Goal: Task Accomplishment & Management: Manage account settings

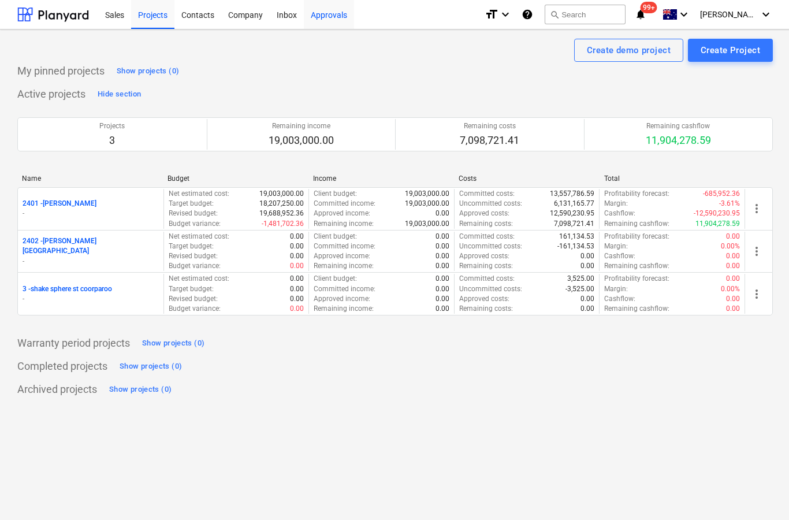
click at [340, 17] on div "Approvals" at bounding box center [329, 13] width 50 height 29
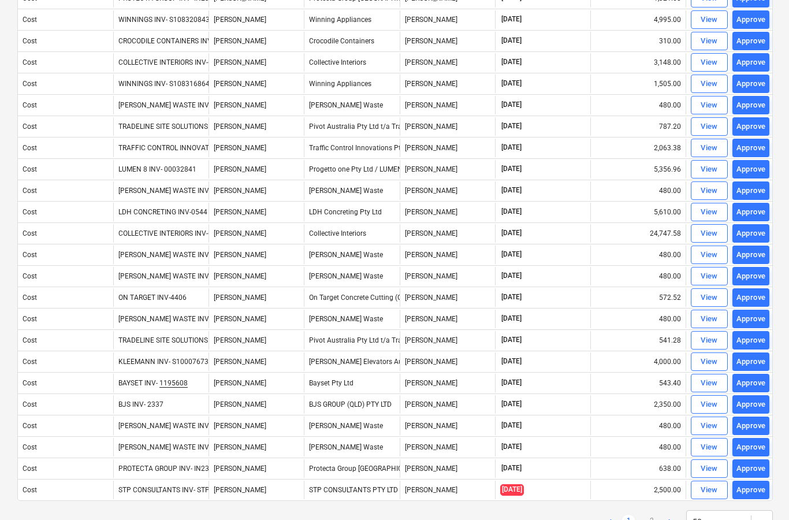
scroll to position [745, 0]
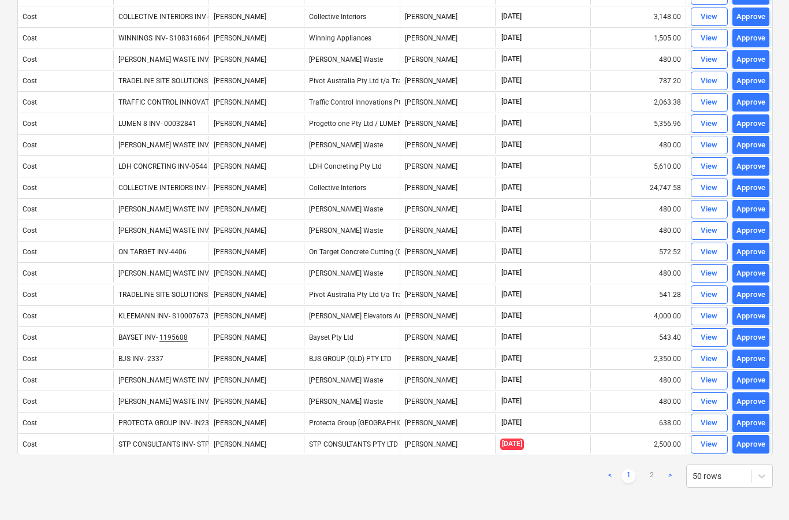
click at [666, 474] on link ">" at bounding box center [670, 476] width 14 height 14
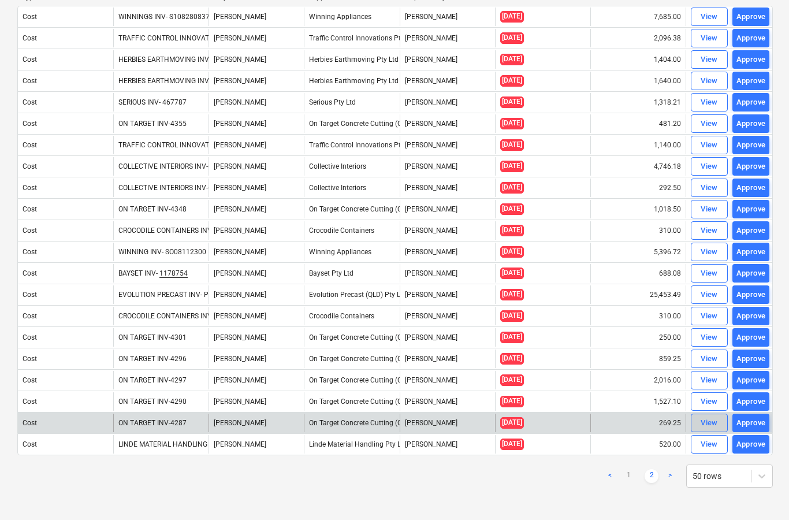
click at [709, 424] on div "View" at bounding box center [708, 422] width 17 height 13
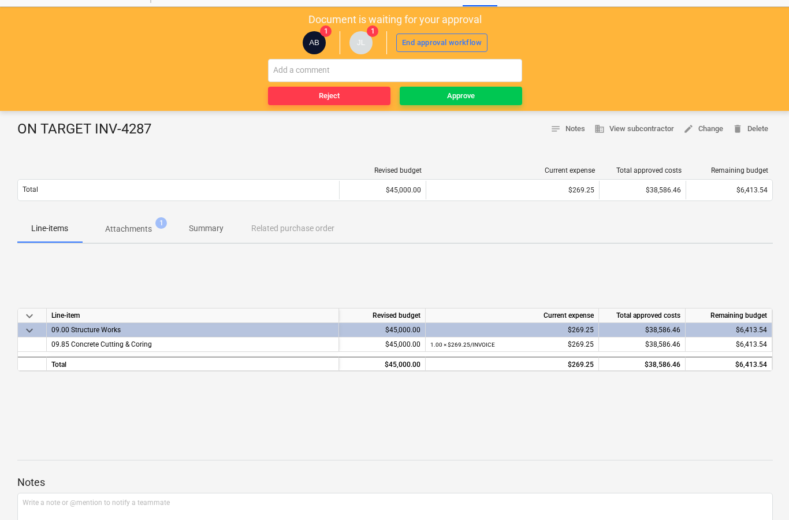
click at [138, 229] on p "Attachments" at bounding box center [128, 229] width 47 height 12
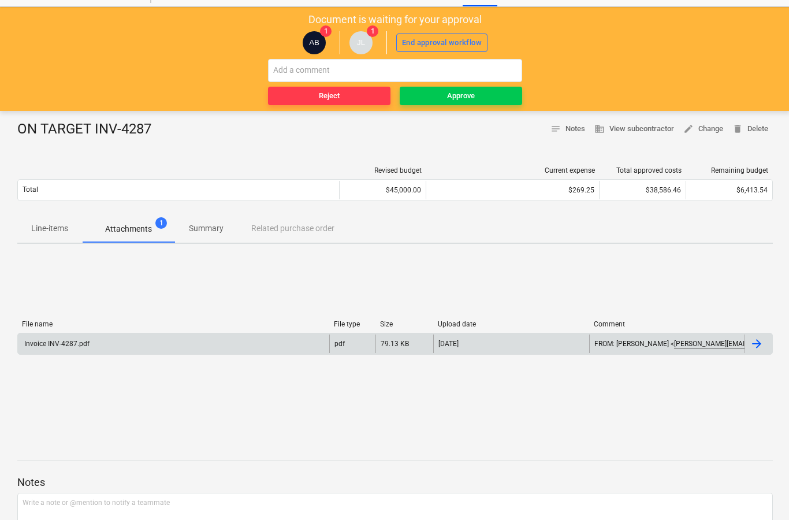
click at [754, 349] on div at bounding box center [756, 344] width 14 height 14
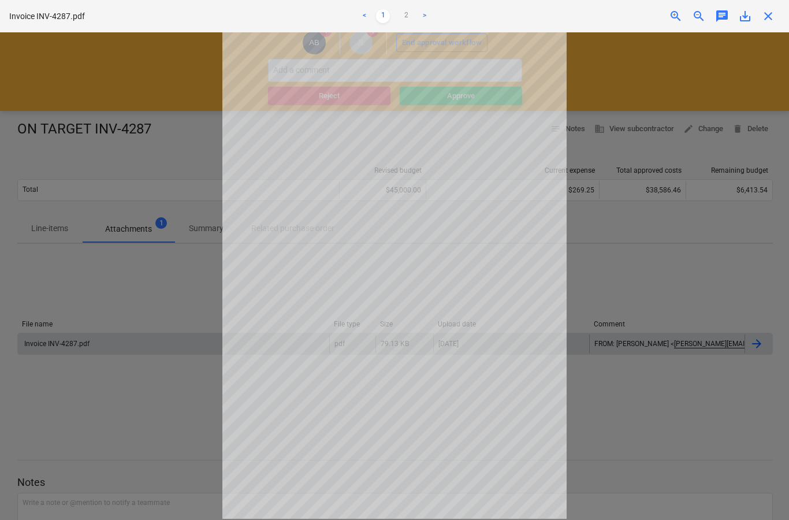
click at [775, 16] on span "close" at bounding box center [768, 16] width 14 height 14
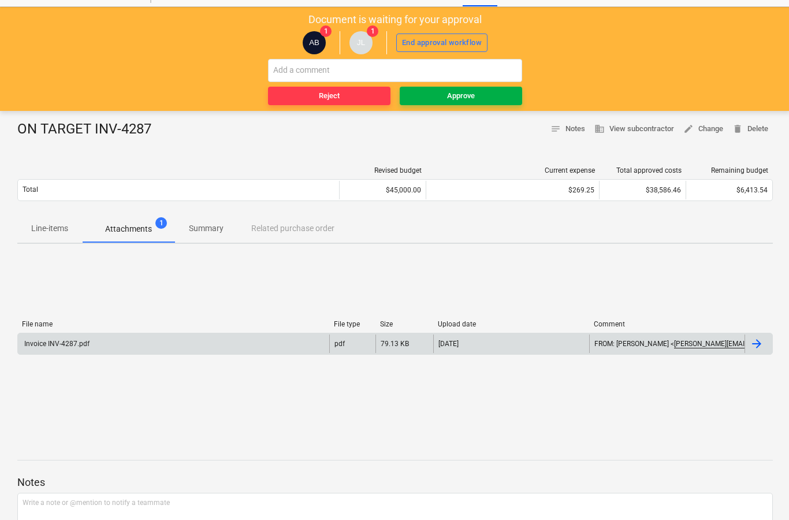
click at [497, 100] on span "Approve" at bounding box center [460, 95] width 113 height 13
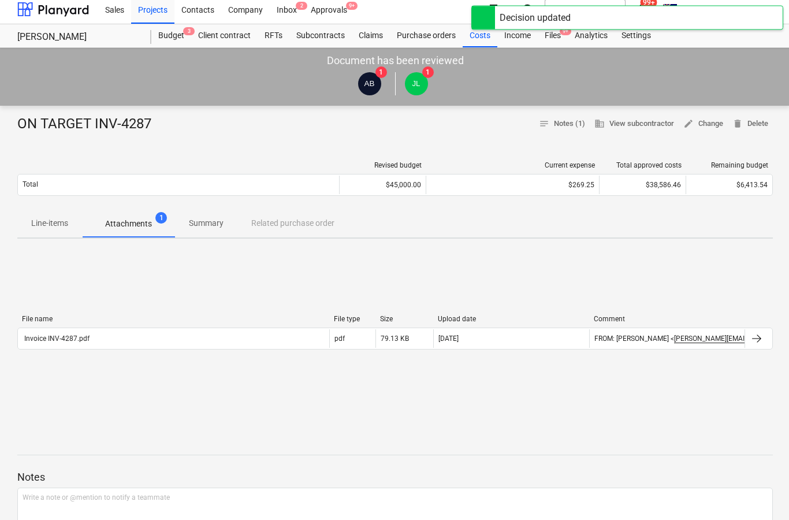
scroll to position [1, 0]
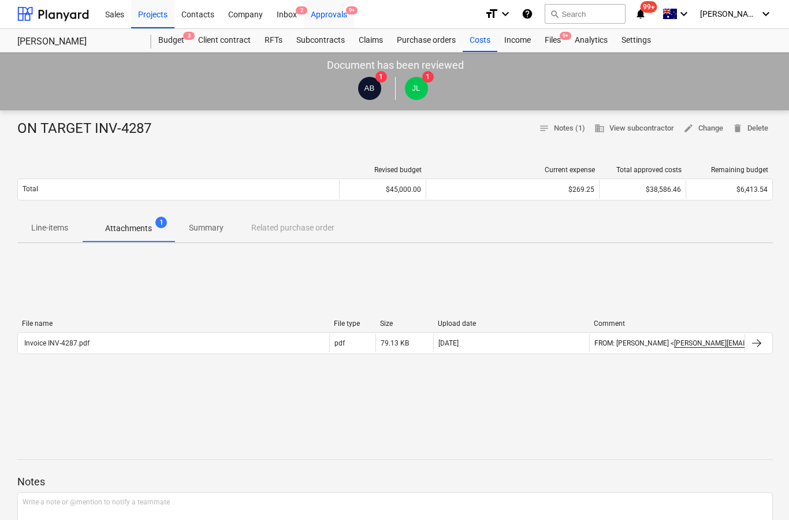
click at [352, 14] on span "9+" at bounding box center [352, 10] width 12 height 8
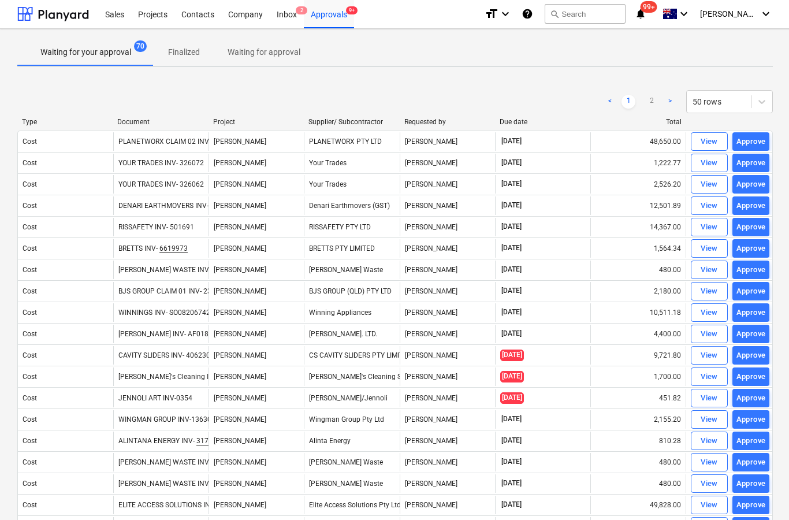
click at [668, 106] on link ">" at bounding box center [670, 102] width 14 height 14
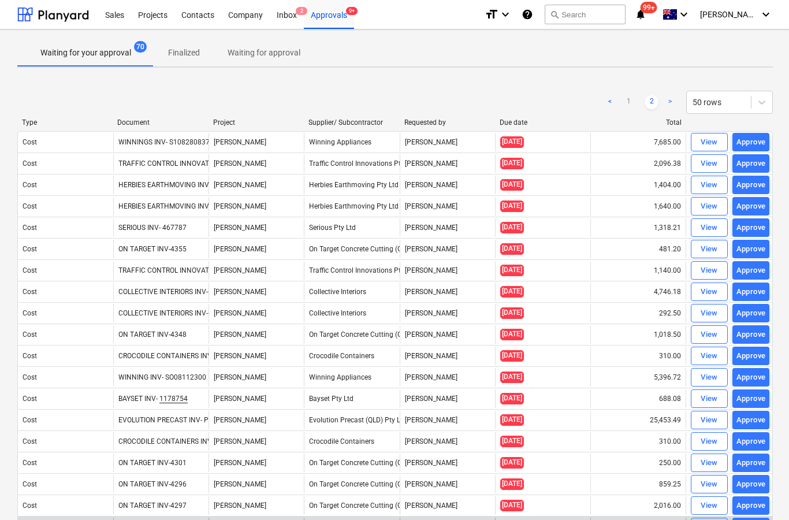
click at [709, 519] on div "View" at bounding box center [708, 526] width 17 height 13
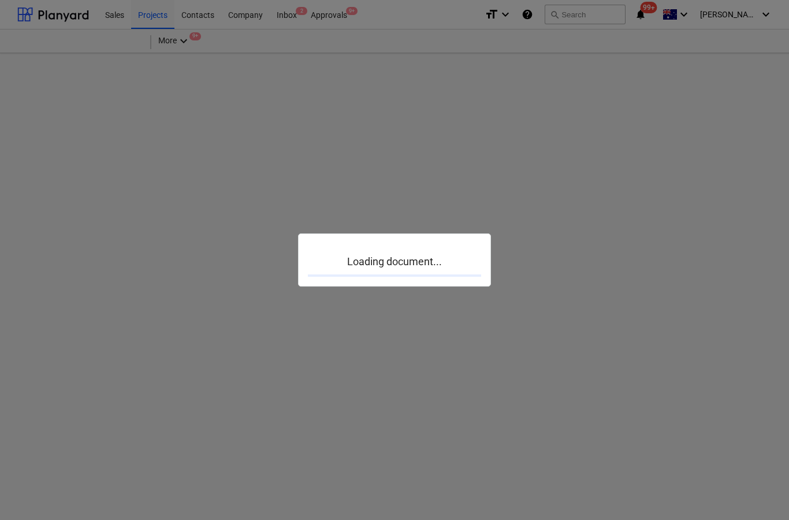
scroll to position [46, 0]
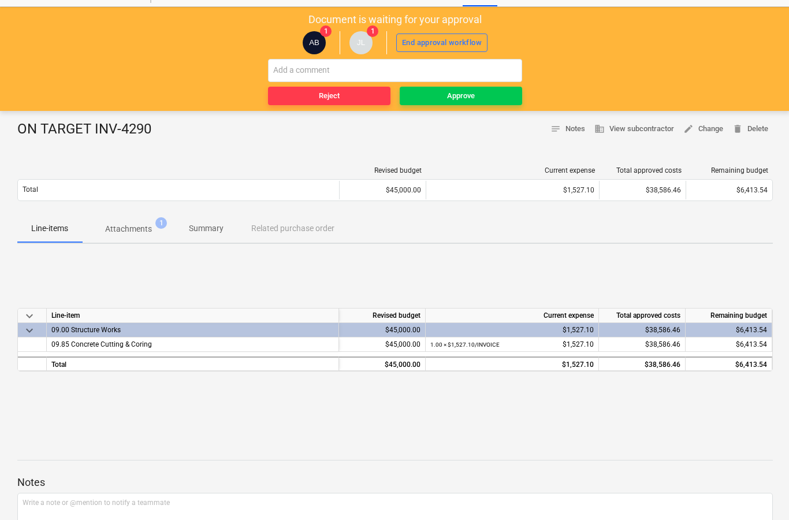
click at [151, 228] on p "Attachments" at bounding box center [128, 229] width 47 height 12
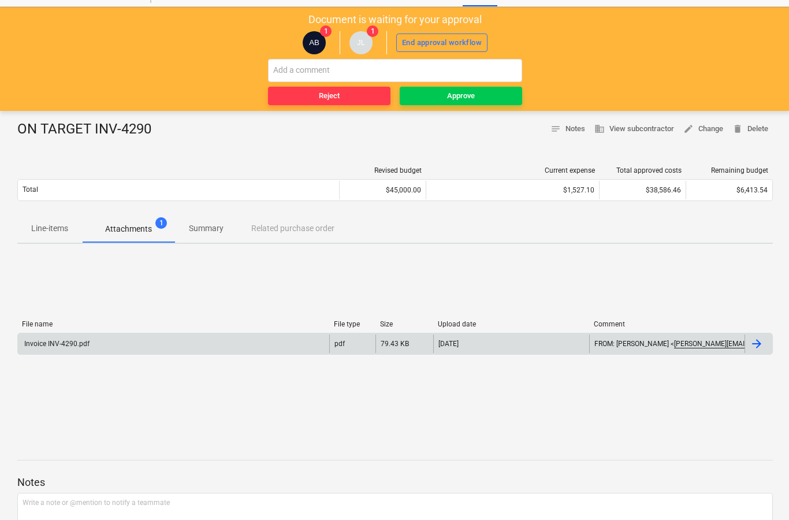
click at [749, 350] on div at bounding box center [758, 343] width 28 height 18
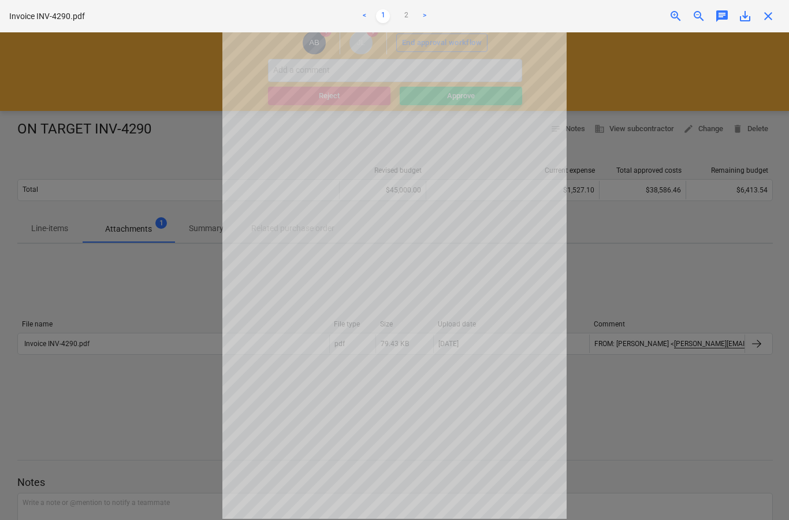
click at [769, 21] on span "close" at bounding box center [768, 16] width 14 height 14
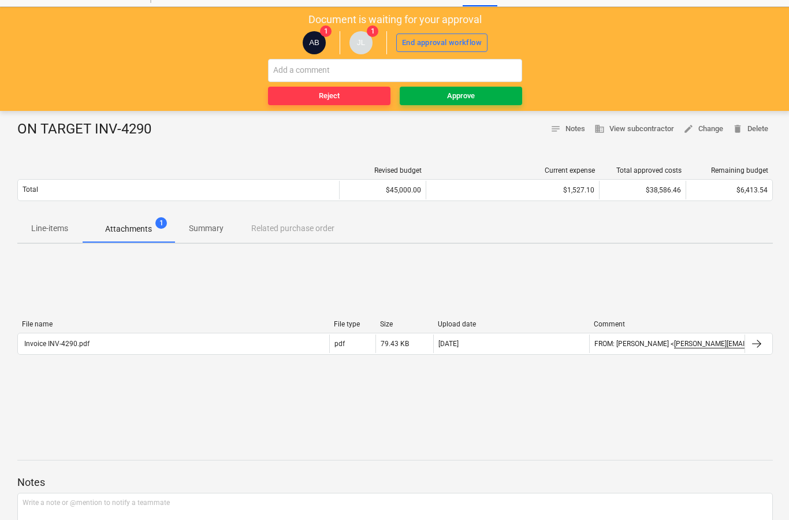
click at [502, 103] on button "Approve" at bounding box center [460, 96] width 122 height 18
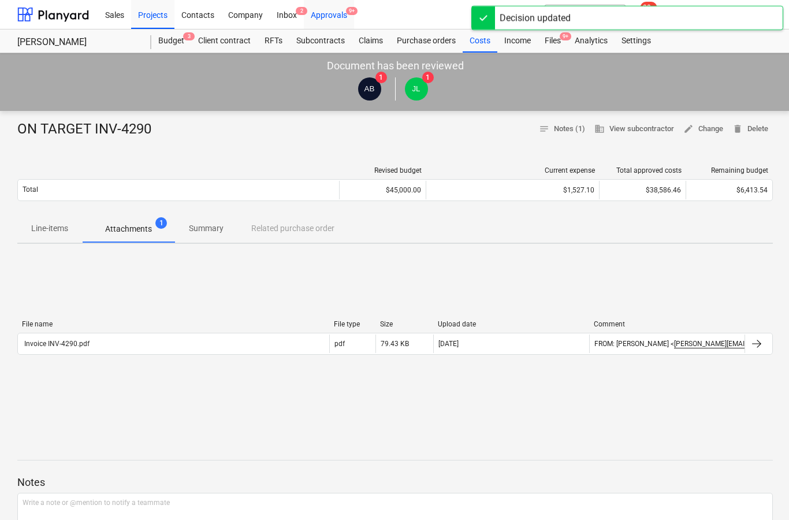
click at [327, 12] on div "Approvals 9+" at bounding box center [329, 13] width 50 height 29
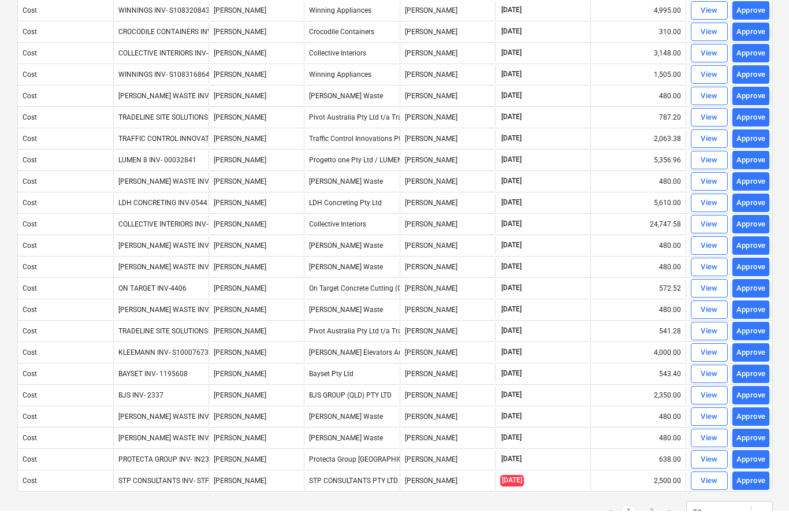
scroll to position [699, 0]
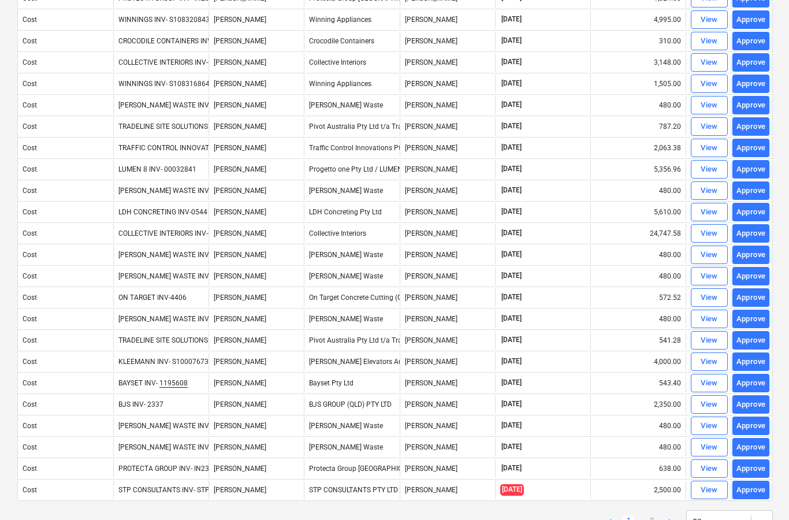
click at [674, 519] on link ">" at bounding box center [670, 521] width 14 height 14
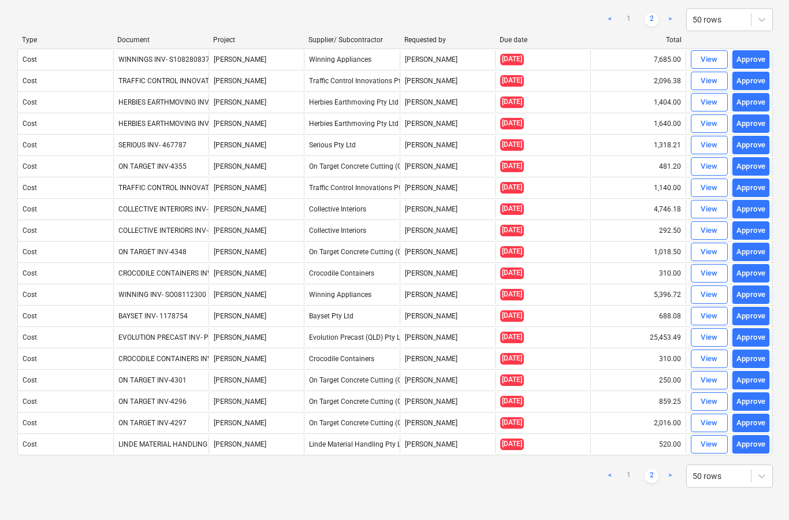
scroll to position [36, 0]
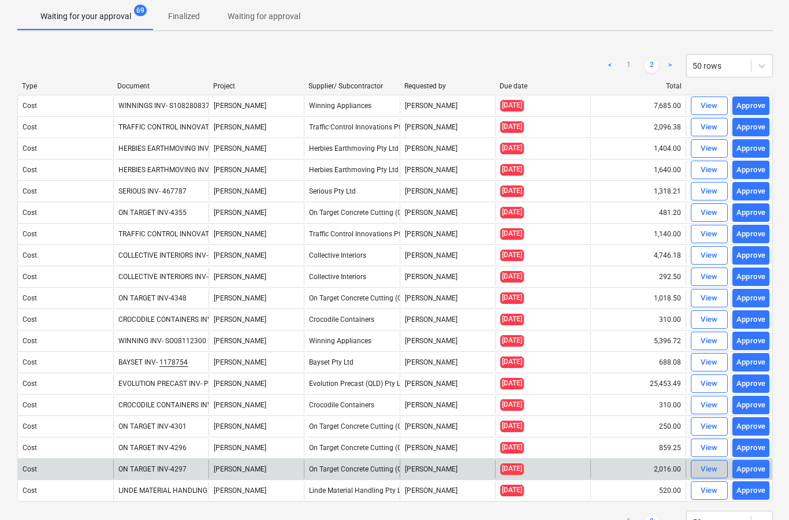
click at [708, 466] on div "View" at bounding box center [708, 468] width 17 height 13
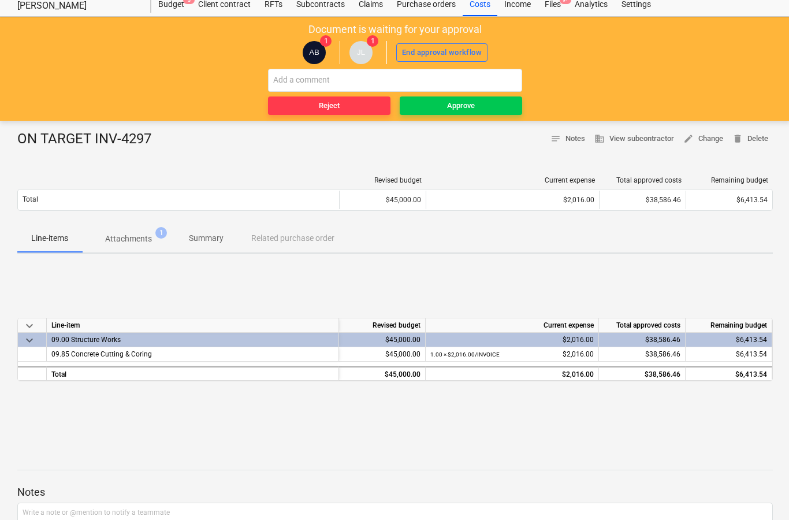
click at [143, 242] on p "Attachments" at bounding box center [128, 239] width 47 height 12
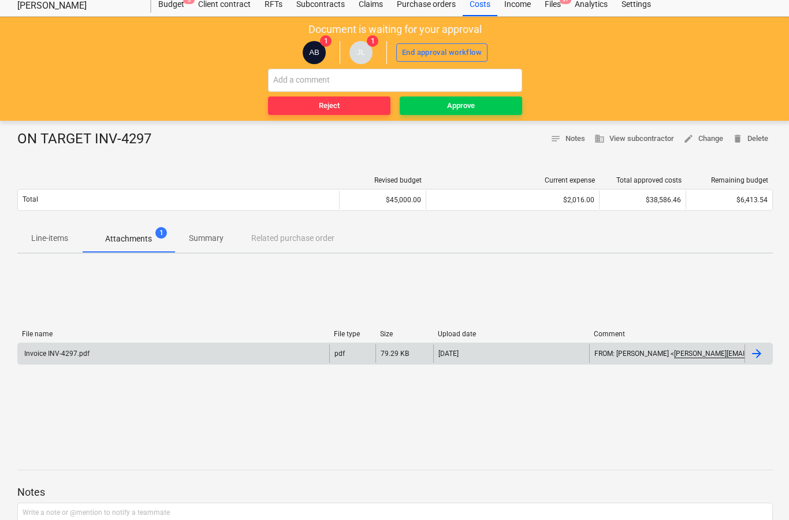
click at [762, 358] on div at bounding box center [756, 353] width 14 height 14
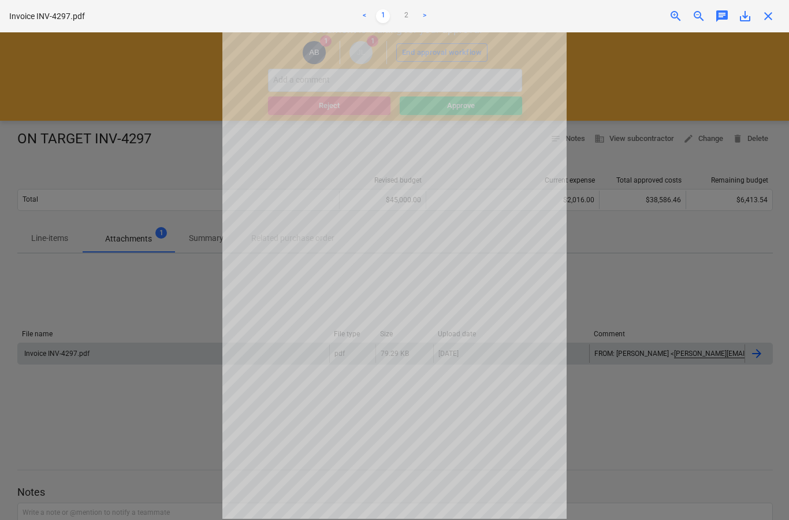
click at [776, 10] on div "close" at bounding box center [767, 16] width 23 height 14
click at [772, 12] on span "close" at bounding box center [768, 16] width 14 height 14
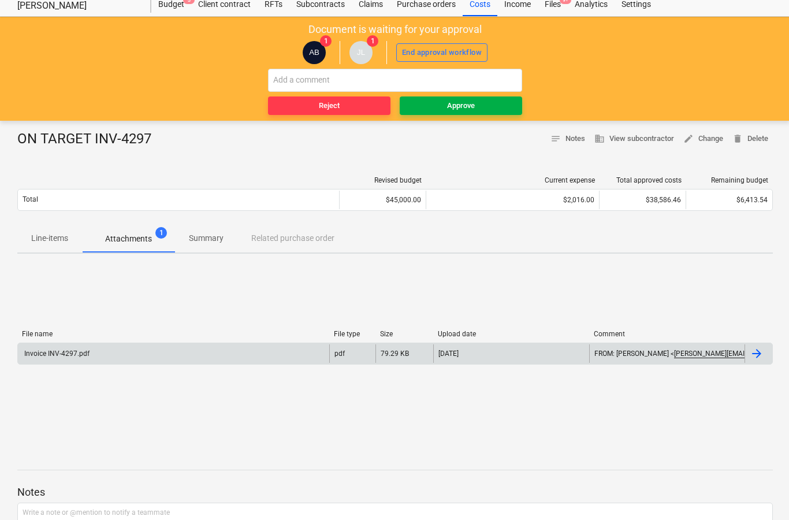
click at [501, 113] on button "Approve" at bounding box center [460, 105] width 122 height 18
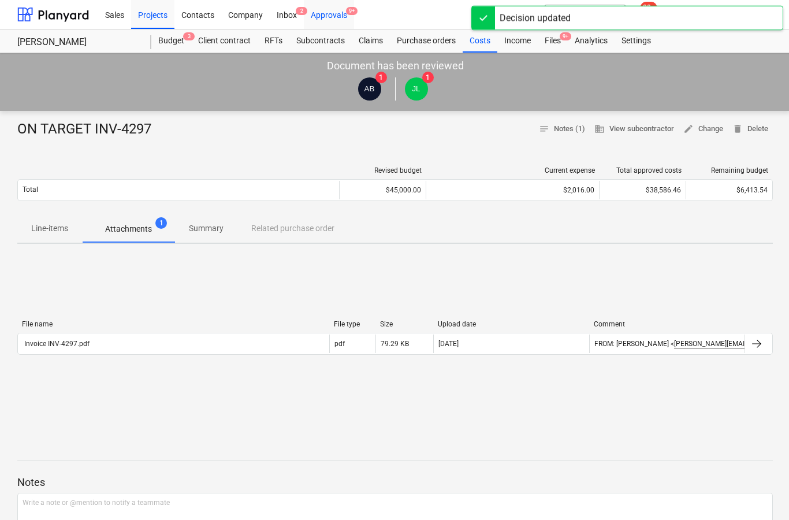
click at [349, 17] on div "Approvals 9+" at bounding box center [329, 13] width 50 height 29
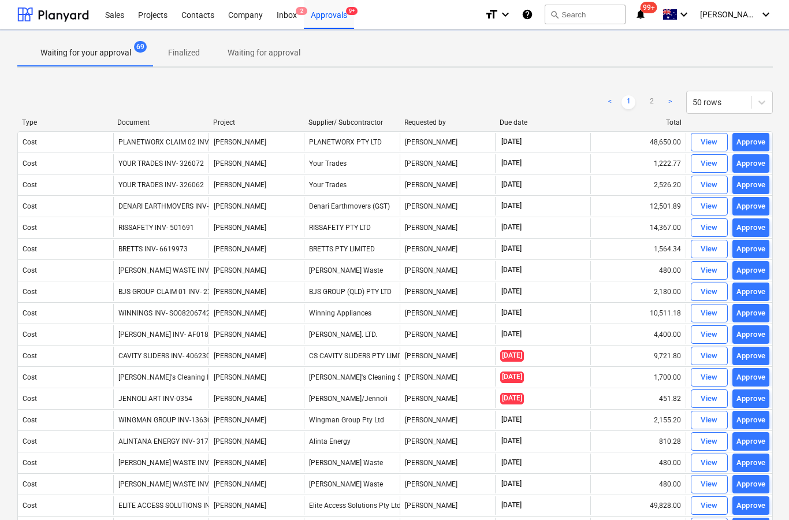
click at [667, 99] on link ">" at bounding box center [670, 102] width 14 height 14
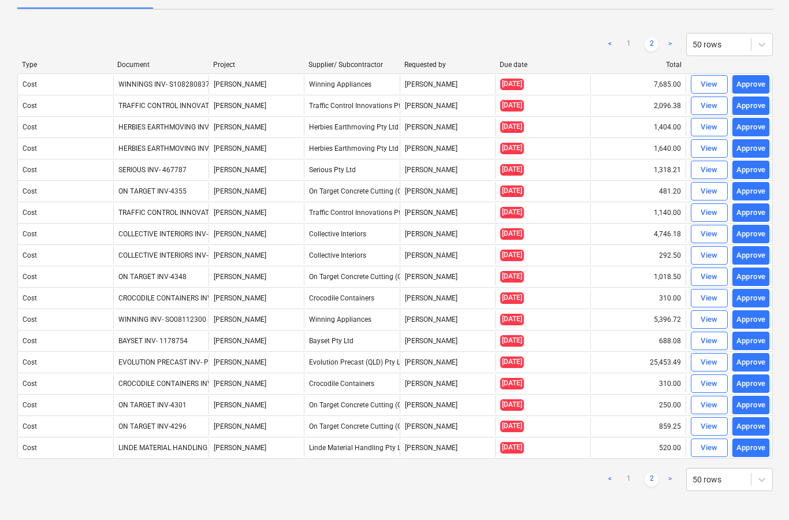
scroll to position [62, 0]
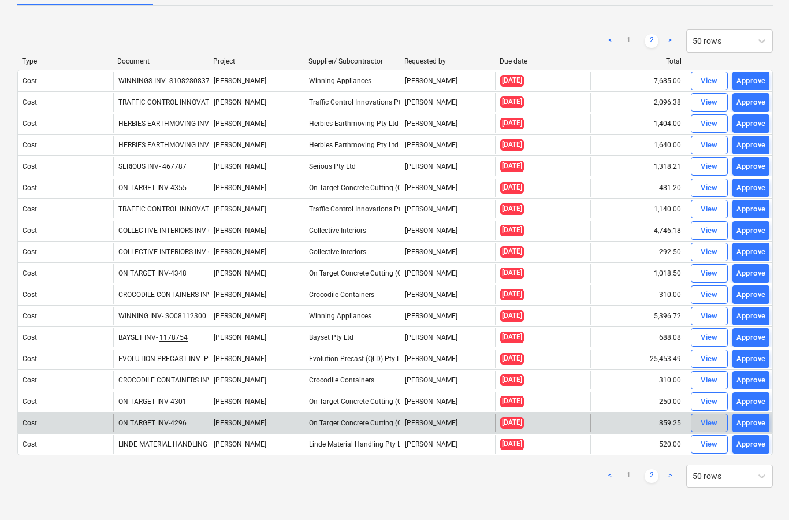
click at [709, 423] on div "View" at bounding box center [708, 422] width 17 height 13
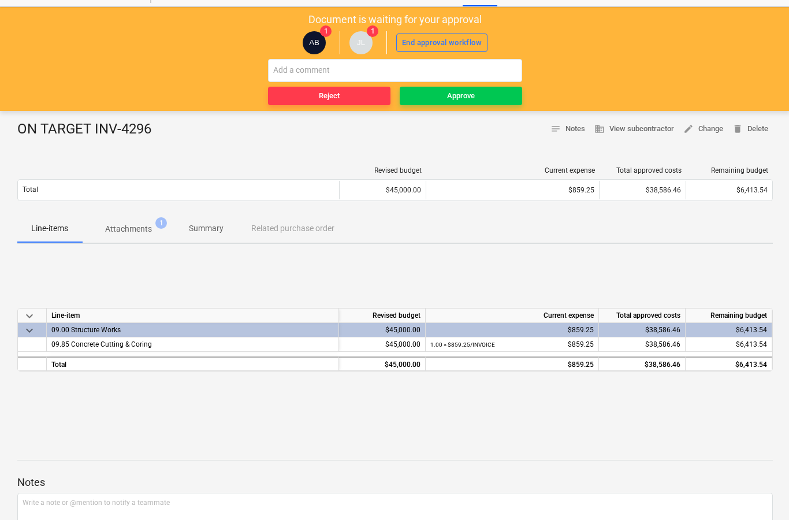
click at [132, 221] on span "Attachments 1" at bounding box center [128, 228] width 93 height 21
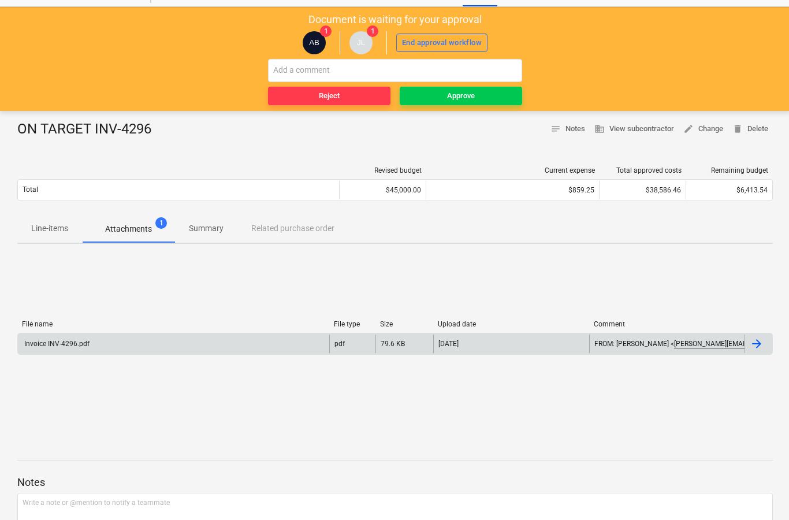
click at [764, 340] on div at bounding box center [758, 343] width 28 height 18
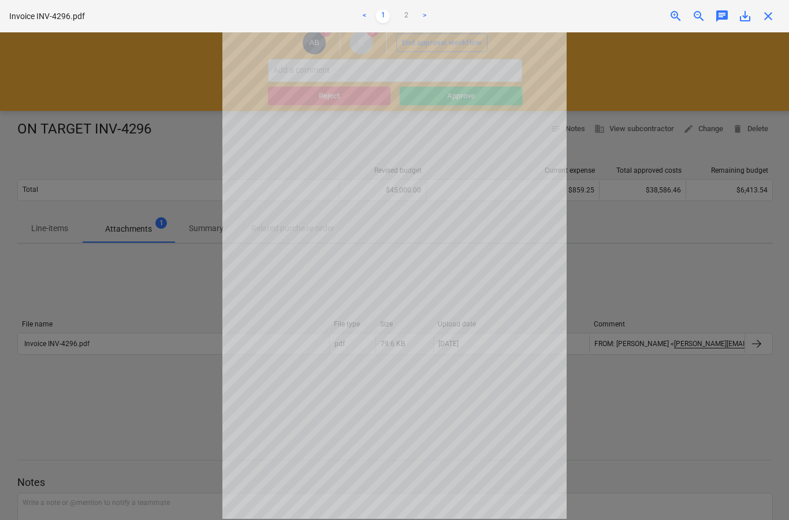
click at [764, 15] on span "close" at bounding box center [768, 16] width 14 height 14
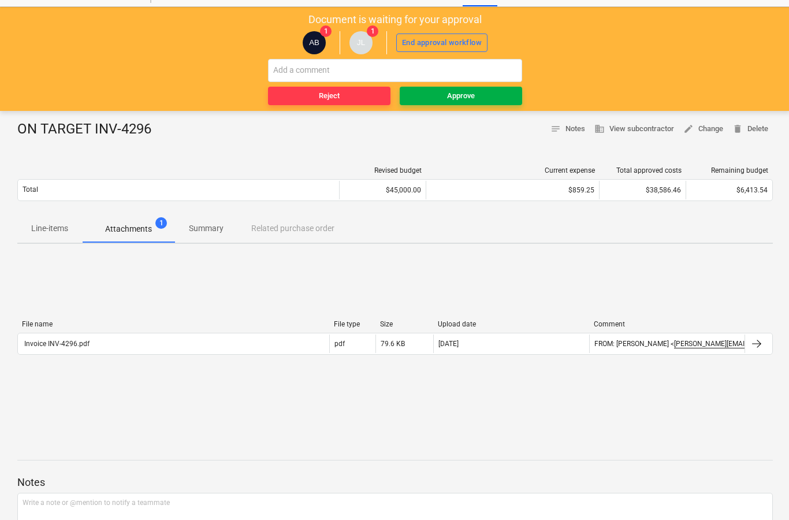
click at [496, 99] on span "Approve" at bounding box center [460, 95] width 113 height 13
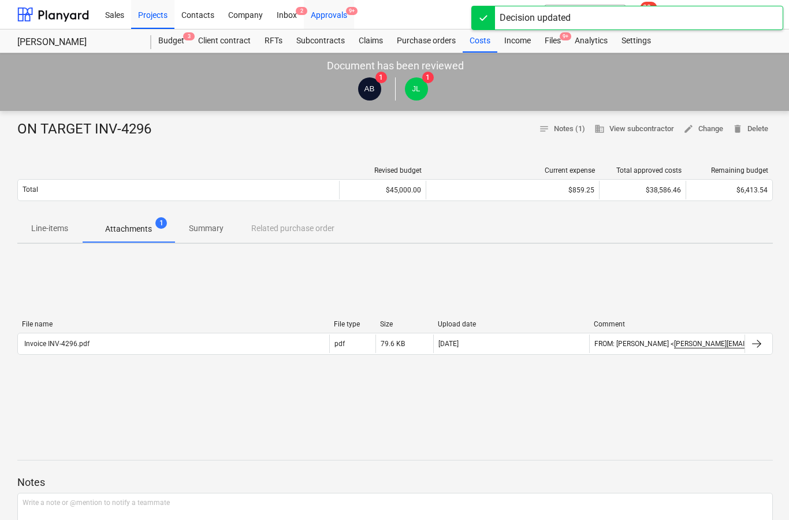
click at [332, 14] on div "Approvals 9+" at bounding box center [329, 13] width 50 height 29
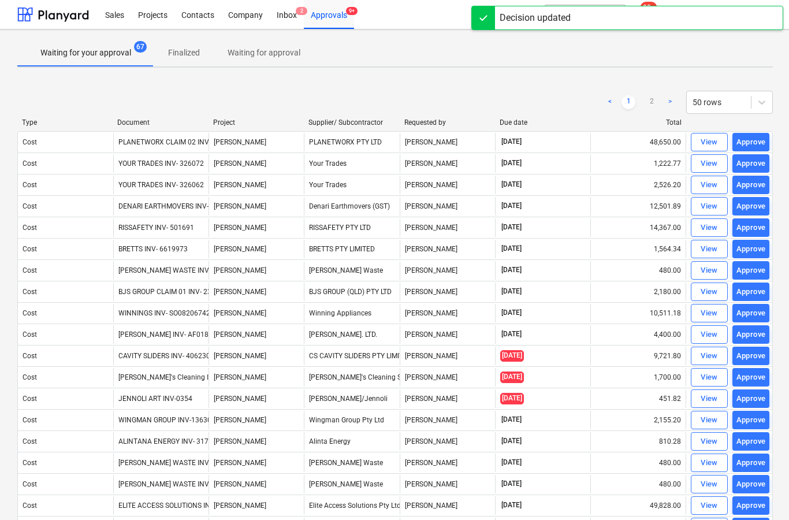
click at [670, 104] on link ">" at bounding box center [670, 102] width 14 height 14
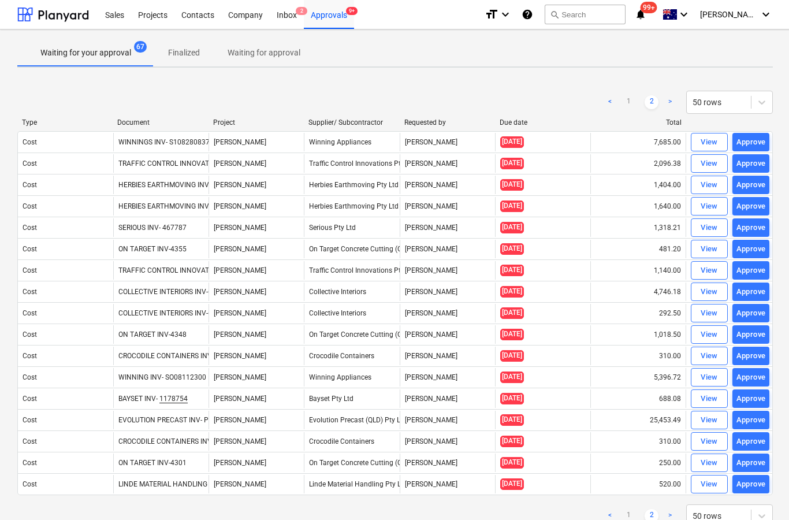
scroll to position [46, 0]
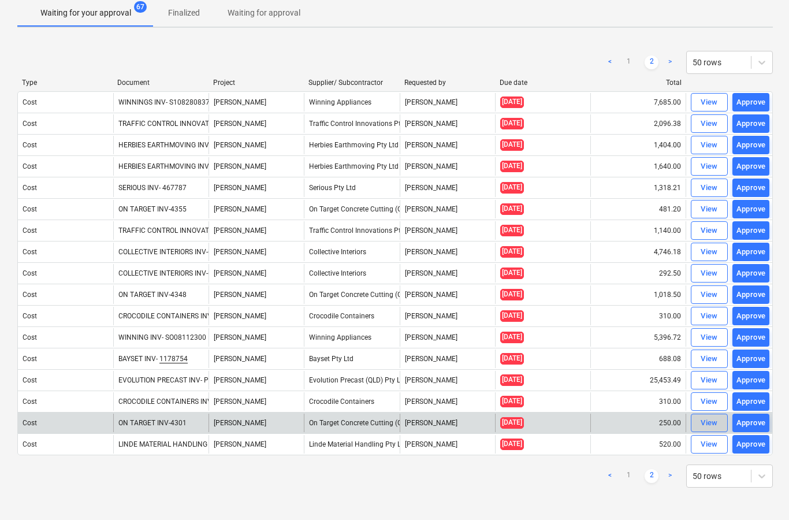
click at [709, 418] on div "View" at bounding box center [708, 422] width 17 height 13
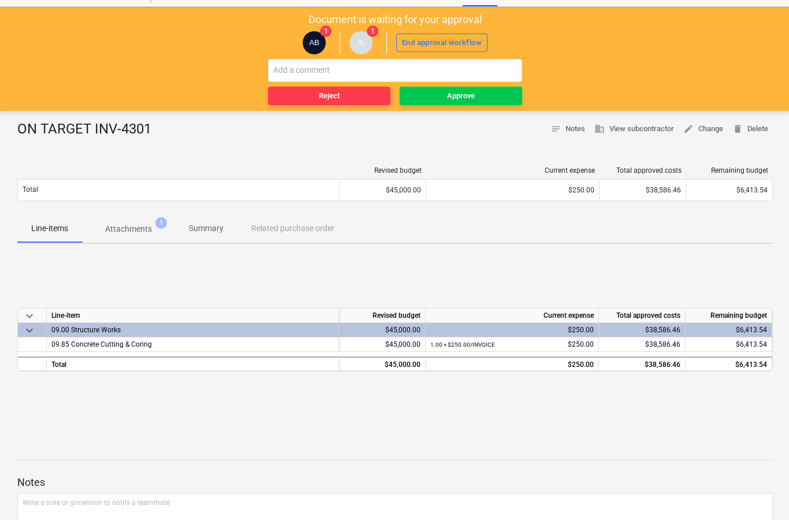
click at [135, 226] on p "Attachments" at bounding box center [128, 229] width 47 height 12
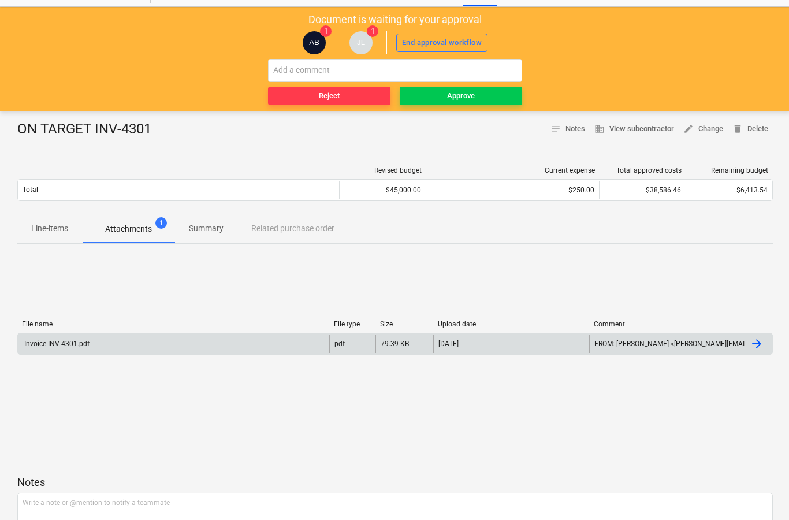
click at [759, 348] on div at bounding box center [756, 344] width 14 height 14
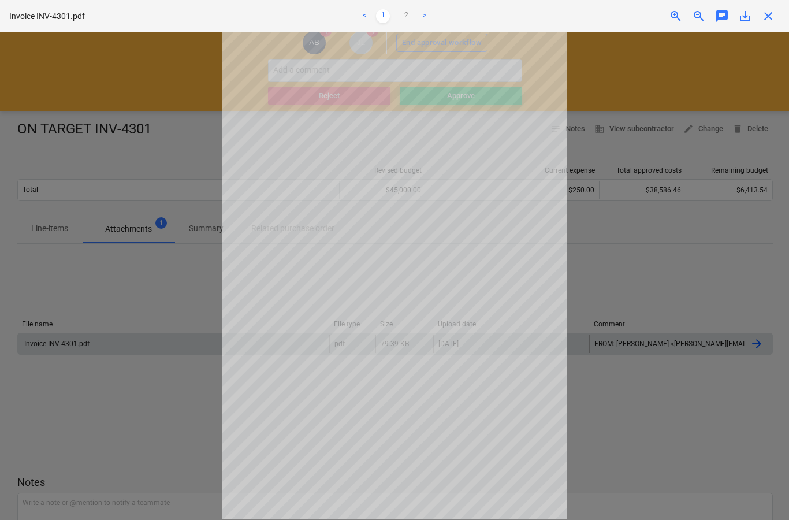
click at [774, 17] on span "close" at bounding box center [768, 16] width 14 height 14
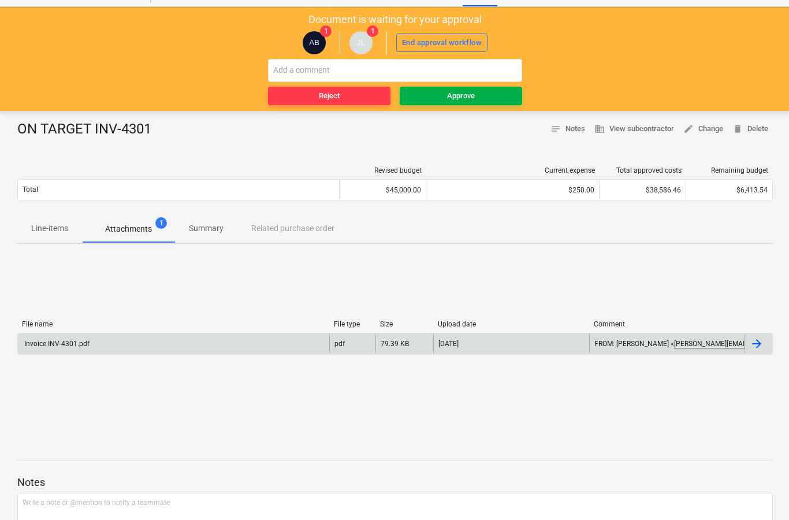
click at [511, 96] on span "Approve" at bounding box center [460, 95] width 113 height 13
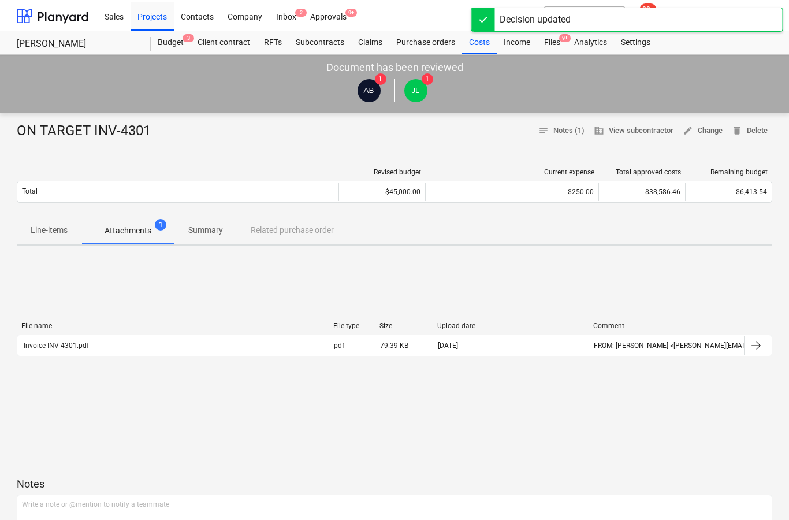
scroll to position [0, 1]
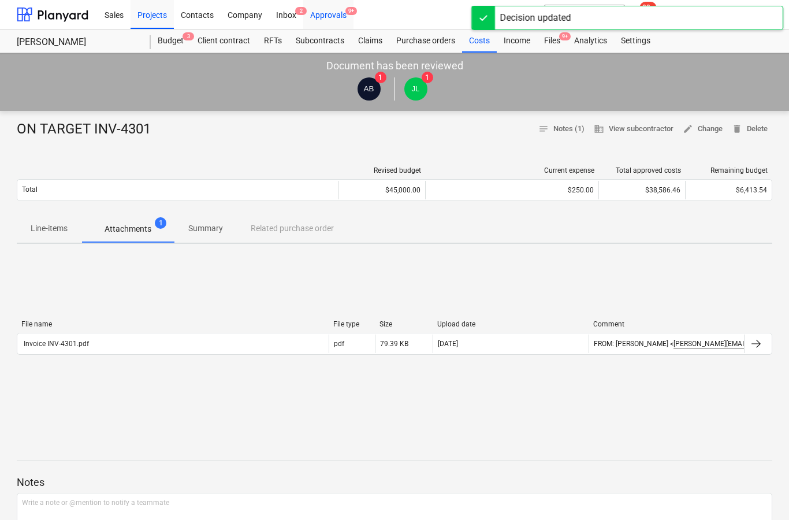
click at [352, 18] on div "Approvals 9+" at bounding box center [328, 13] width 50 height 29
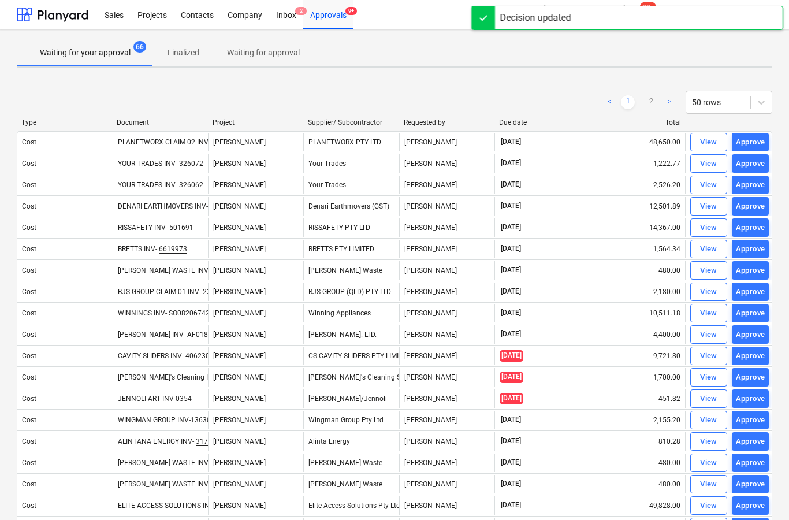
click at [670, 103] on link ">" at bounding box center [669, 102] width 14 height 14
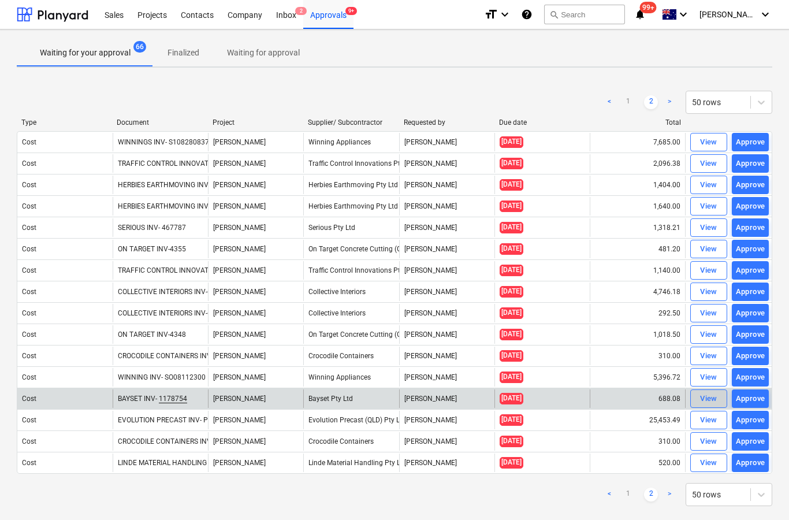
click at [707, 395] on div "View" at bounding box center [708, 398] width 17 height 13
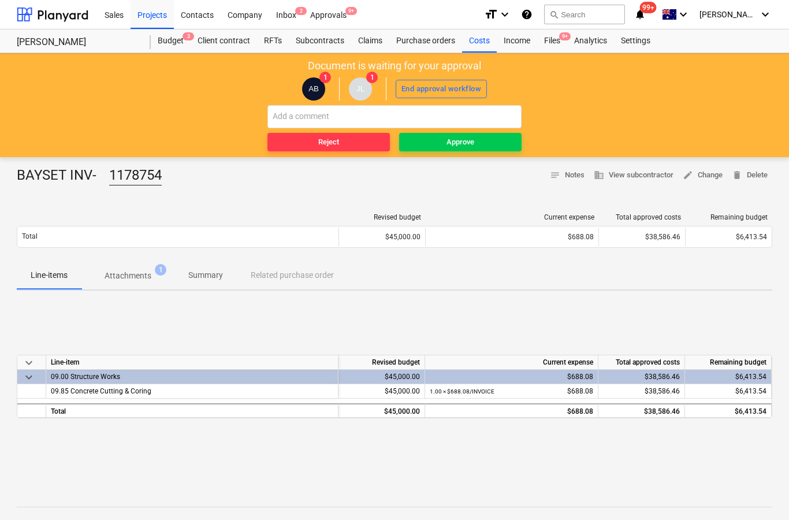
click at [130, 276] on p "Attachments" at bounding box center [127, 276] width 47 height 12
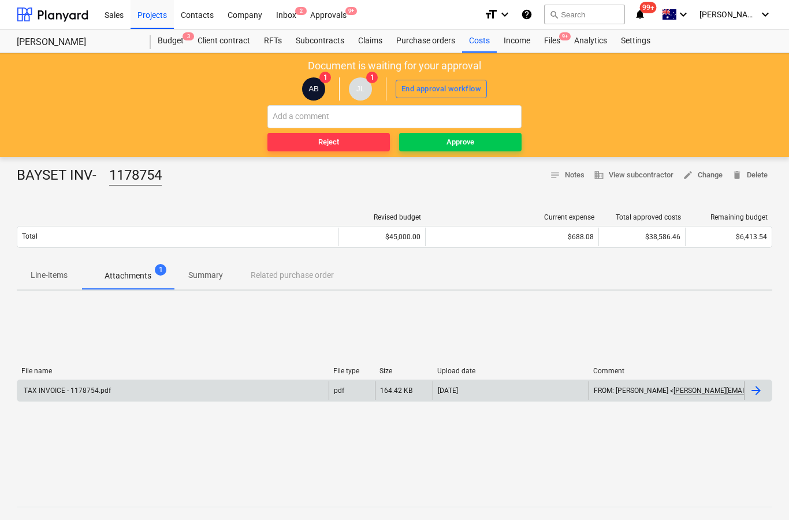
click at [764, 394] on div at bounding box center [758, 390] width 28 height 18
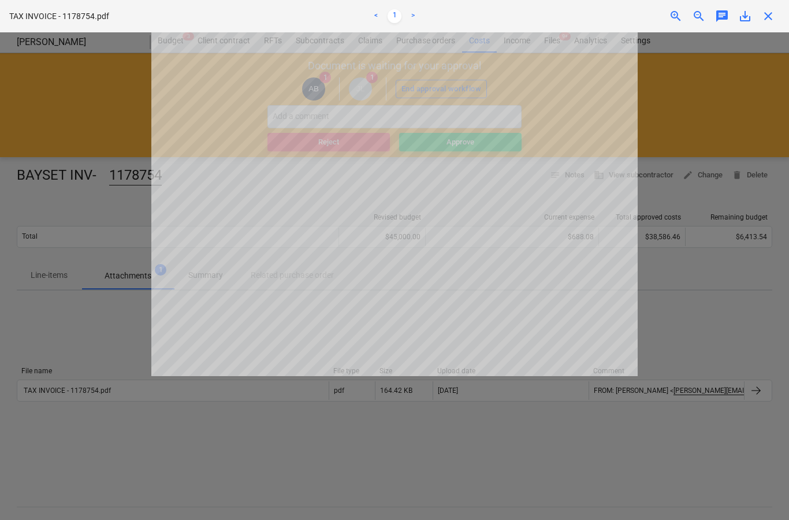
click at [774, 20] on span "close" at bounding box center [768, 16] width 14 height 14
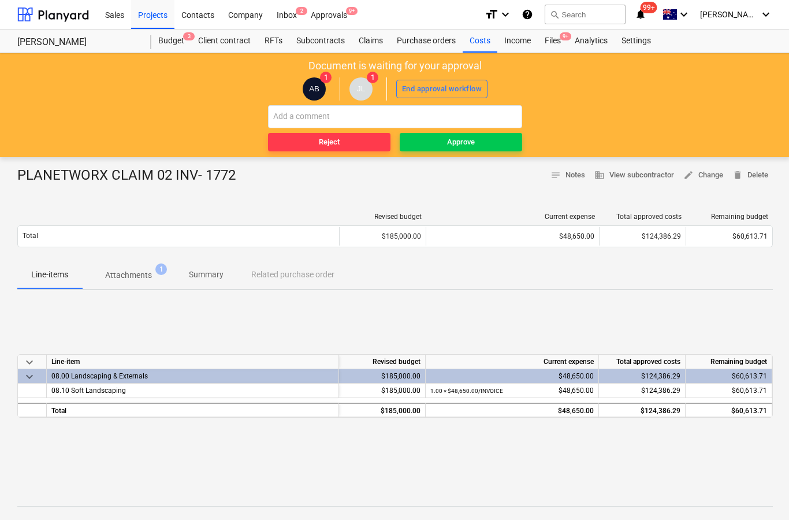
click at [128, 275] on p "Attachments" at bounding box center [128, 275] width 47 height 12
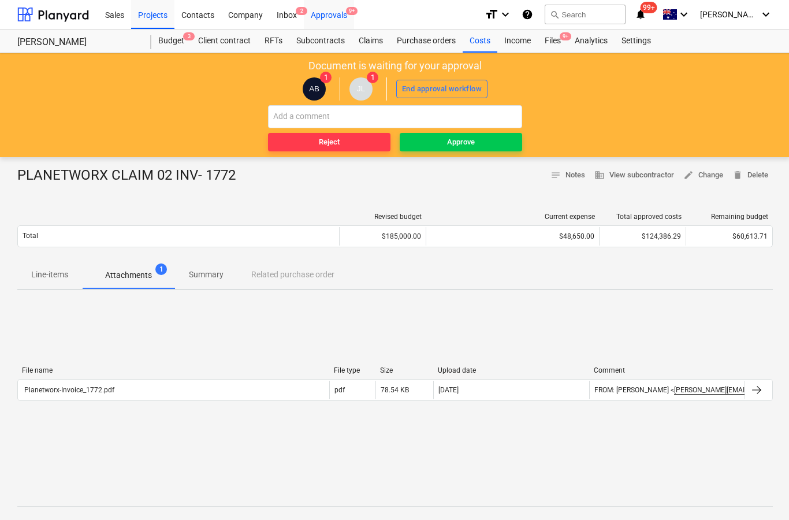
click at [335, 18] on div "Approvals 9+" at bounding box center [329, 13] width 50 height 29
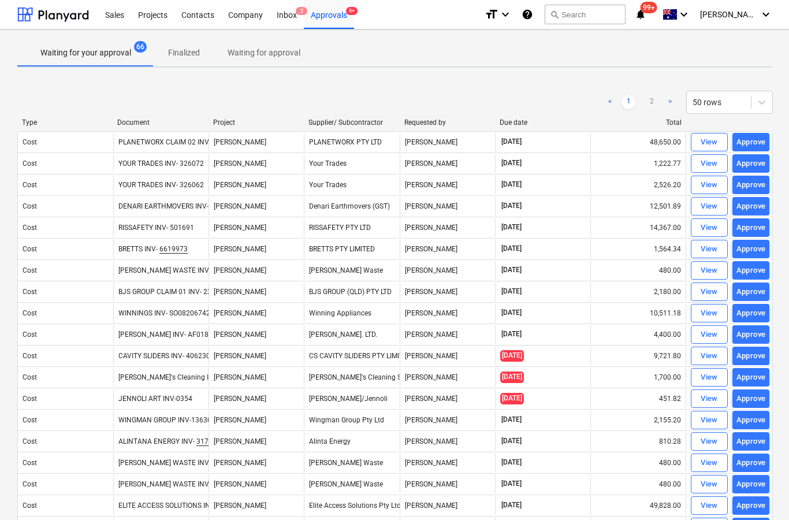
click at [669, 104] on link ">" at bounding box center [670, 102] width 14 height 14
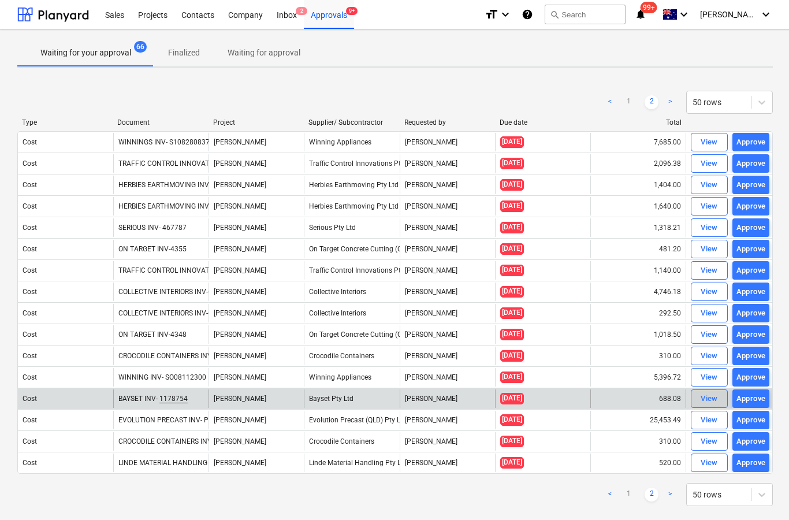
click at [707, 401] on div "View" at bounding box center [708, 398] width 17 height 13
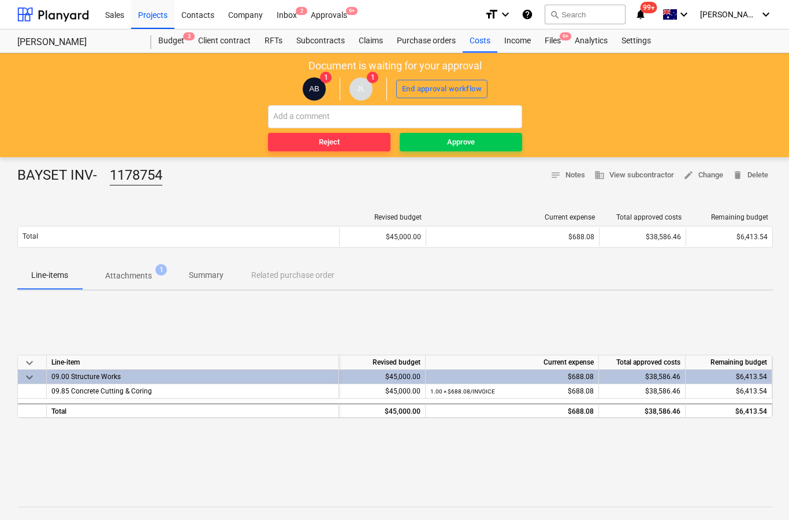
click at [122, 277] on p "Attachments" at bounding box center [128, 276] width 47 height 12
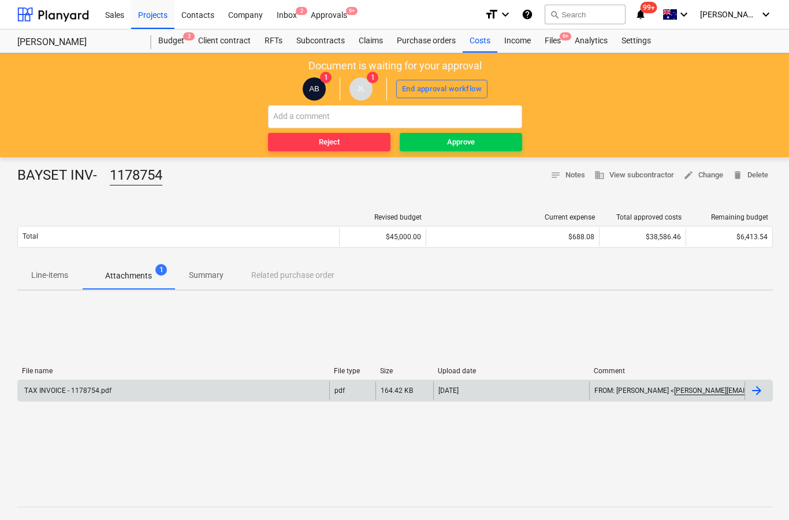
click at [765, 396] on div at bounding box center [758, 390] width 28 height 18
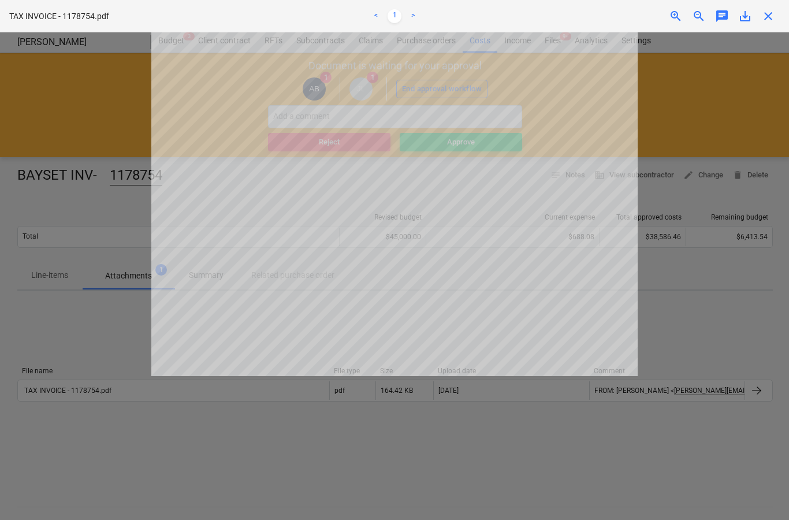
click at [773, 19] on span "close" at bounding box center [768, 16] width 14 height 14
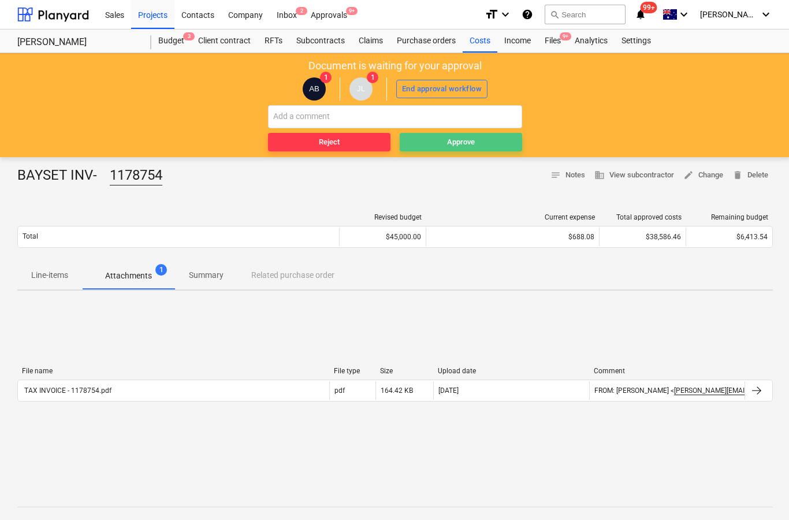
click at [480, 143] on span "Approve" at bounding box center [460, 142] width 113 height 13
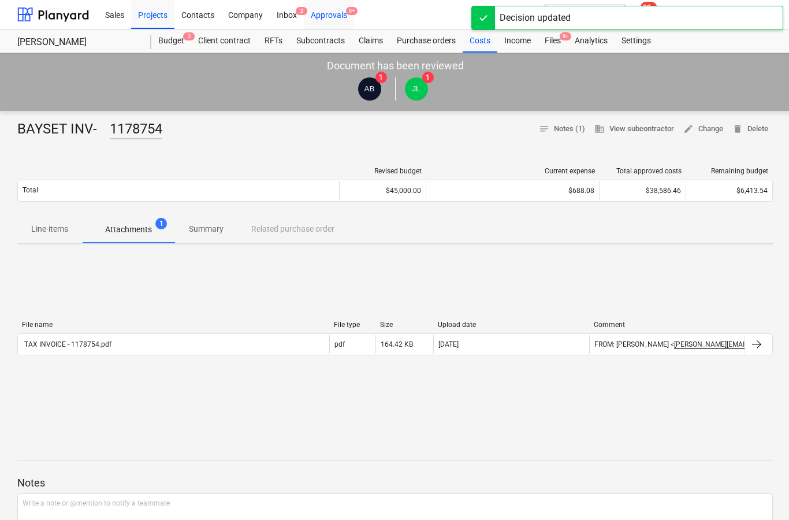
click at [347, 17] on div "Approvals 9+" at bounding box center [329, 13] width 50 height 29
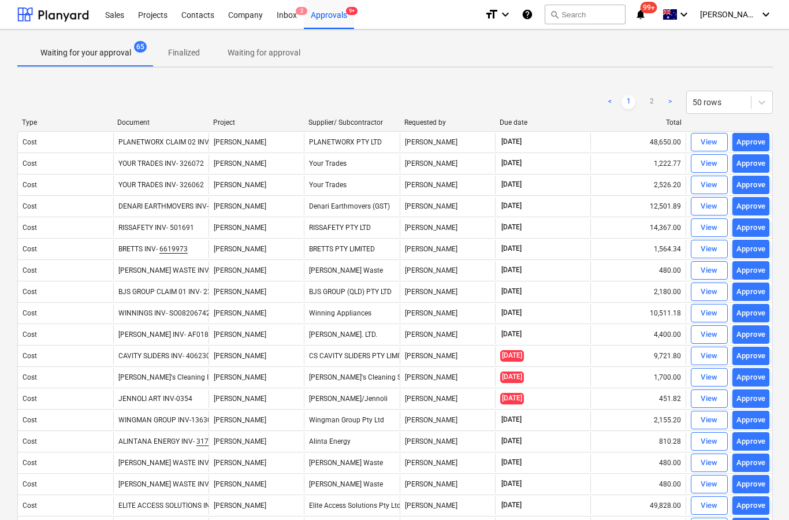
click at [666, 106] on link ">" at bounding box center [670, 102] width 14 height 14
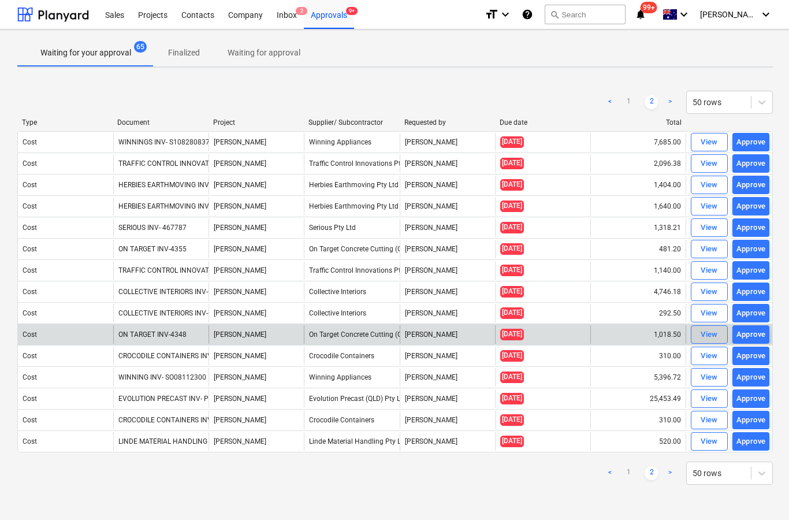
click at [708, 333] on div "View" at bounding box center [708, 334] width 17 height 13
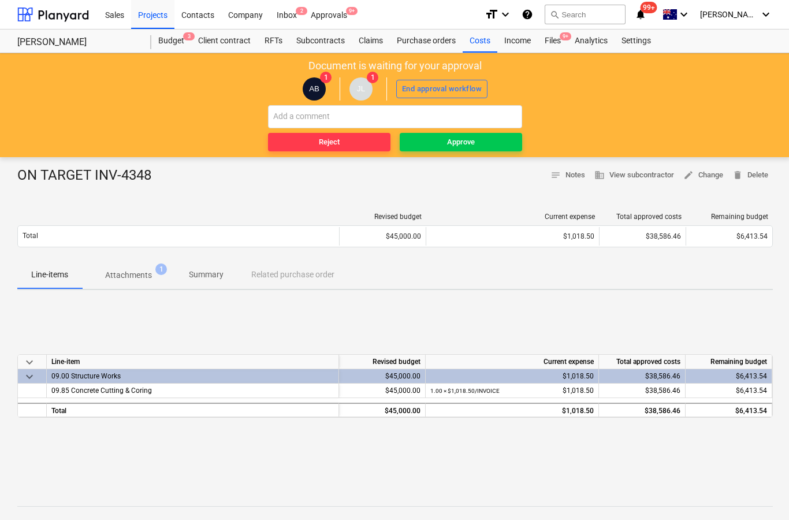
click at [137, 275] on p "Attachments" at bounding box center [128, 275] width 47 height 12
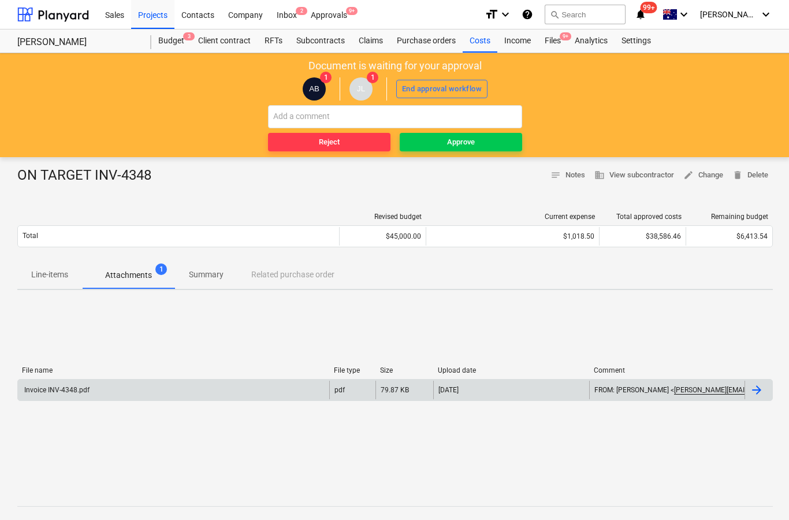
click at [761, 391] on div at bounding box center [756, 390] width 14 height 14
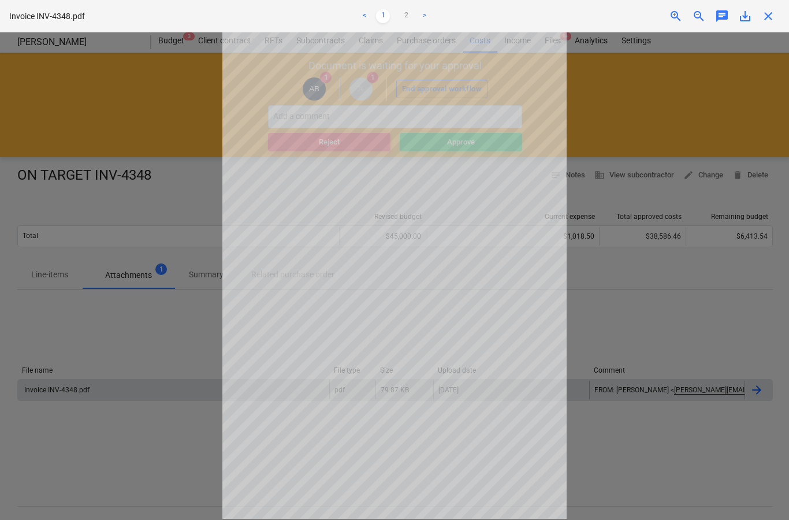
click at [771, 16] on span "close" at bounding box center [768, 16] width 14 height 14
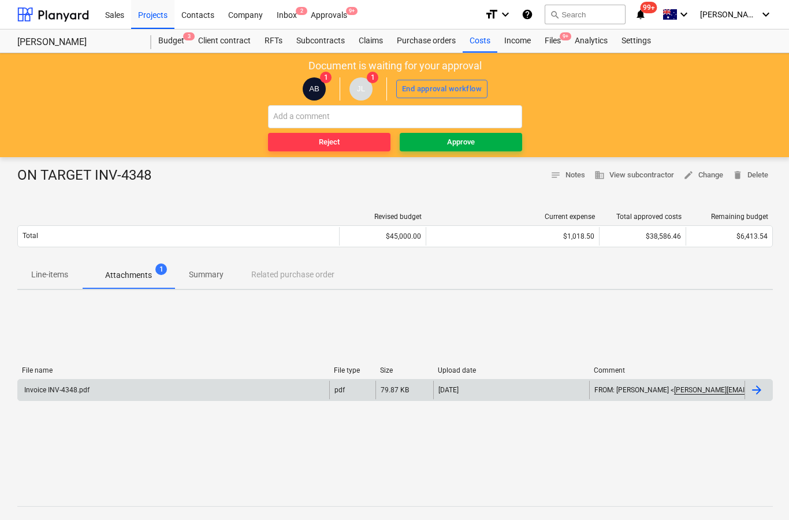
click at [506, 140] on span "Approve" at bounding box center [460, 142] width 113 height 13
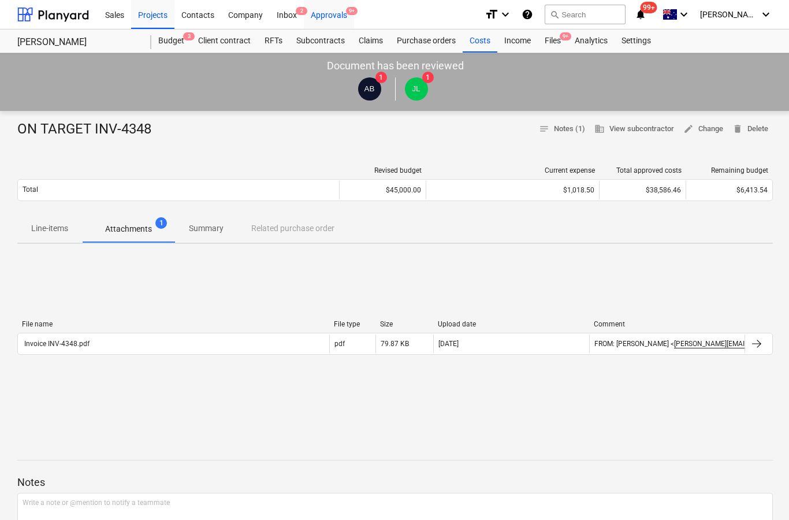
click at [346, 16] on div "Approvals 9+" at bounding box center [329, 13] width 50 height 29
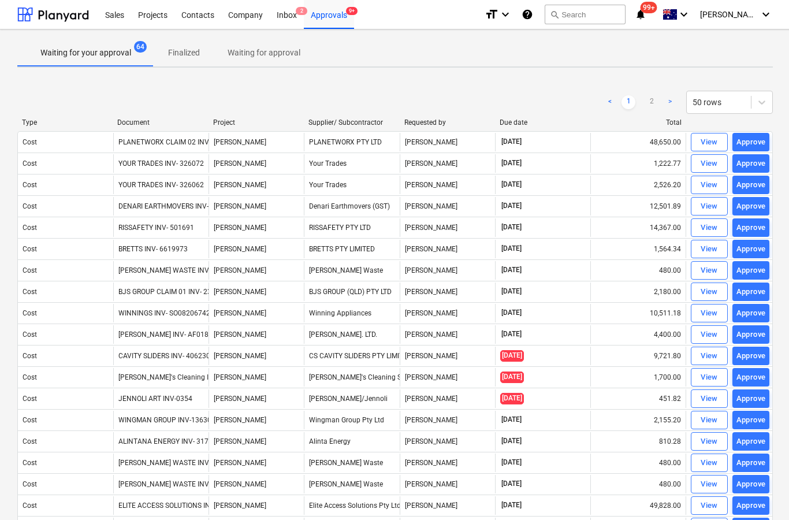
click at [670, 107] on link ">" at bounding box center [670, 102] width 14 height 14
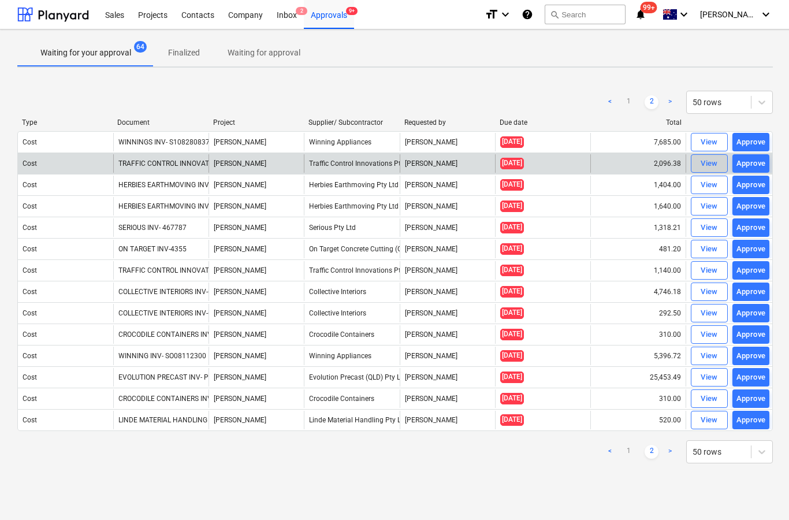
click at [716, 164] on div "View" at bounding box center [708, 163] width 17 height 13
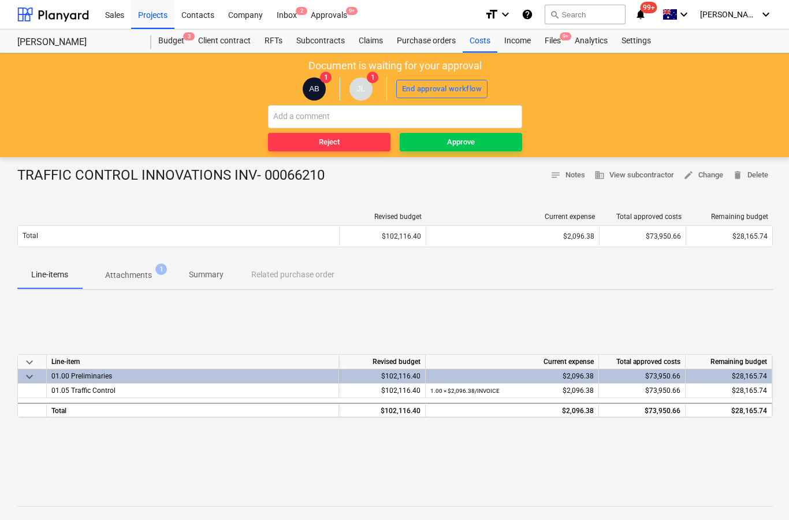
click at [122, 278] on p "Attachments" at bounding box center [128, 275] width 47 height 12
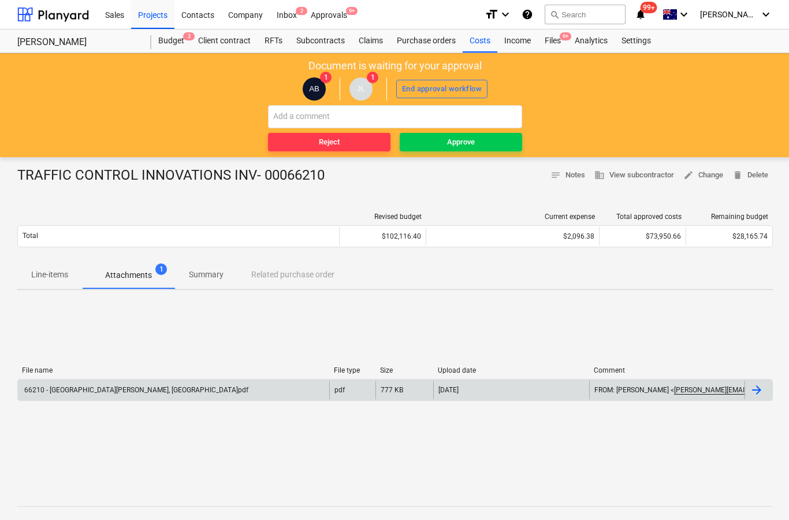
click at [768, 393] on div at bounding box center [758, 389] width 28 height 18
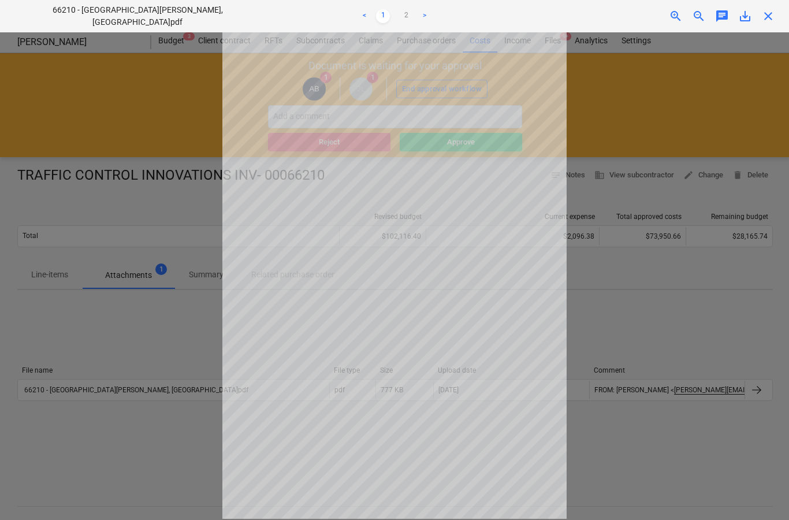
click at [774, 12] on span "close" at bounding box center [768, 16] width 14 height 14
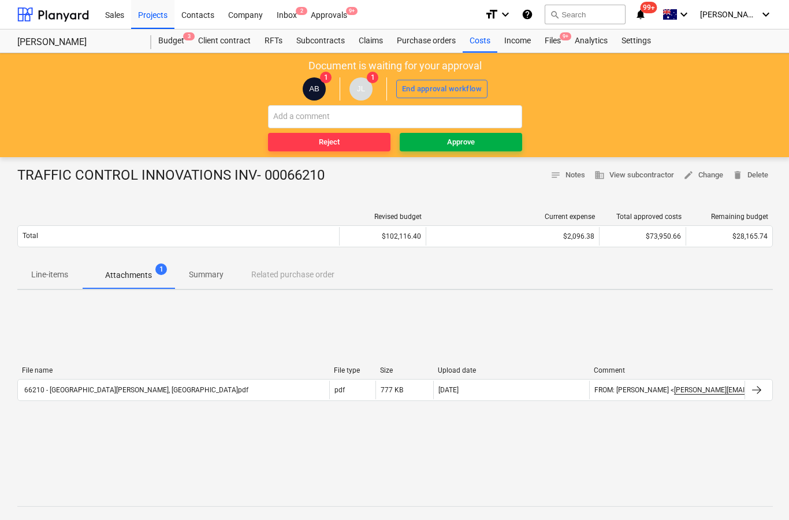
click at [502, 144] on span "Approve" at bounding box center [460, 142] width 113 height 13
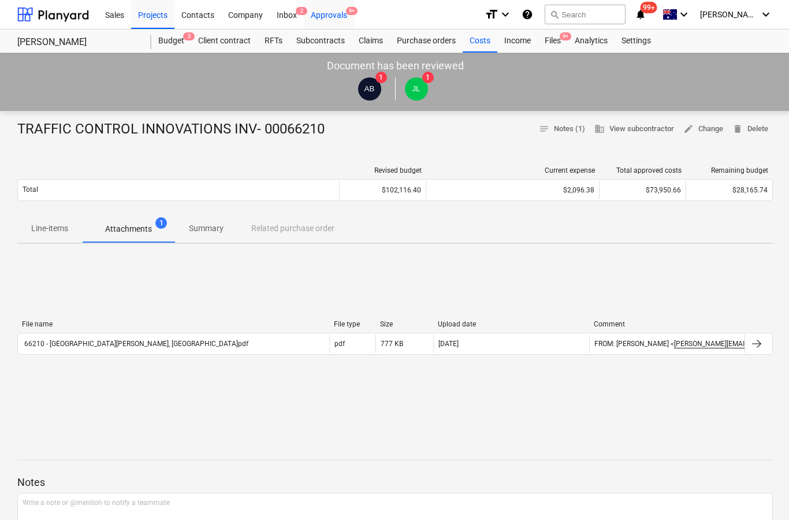
click at [344, 20] on div "Approvals 9+" at bounding box center [329, 13] width 50 height 29
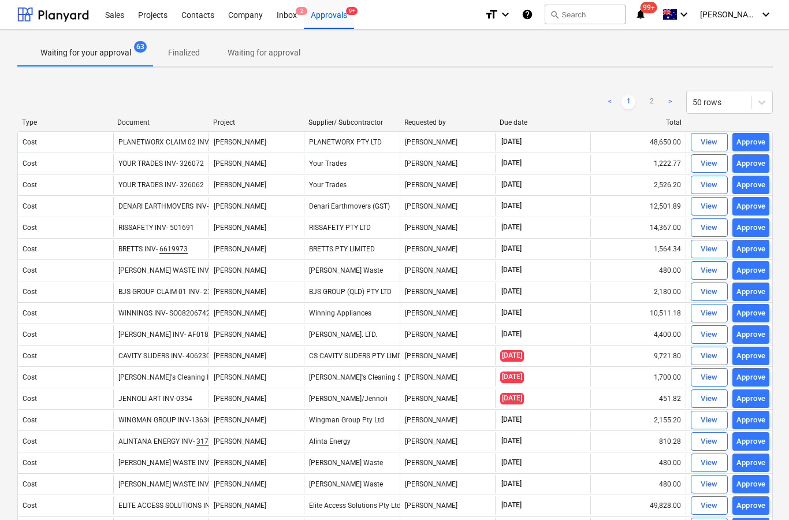
click at [672, 105] on link ">" at bounding box center [670, 102] width 14 height 14
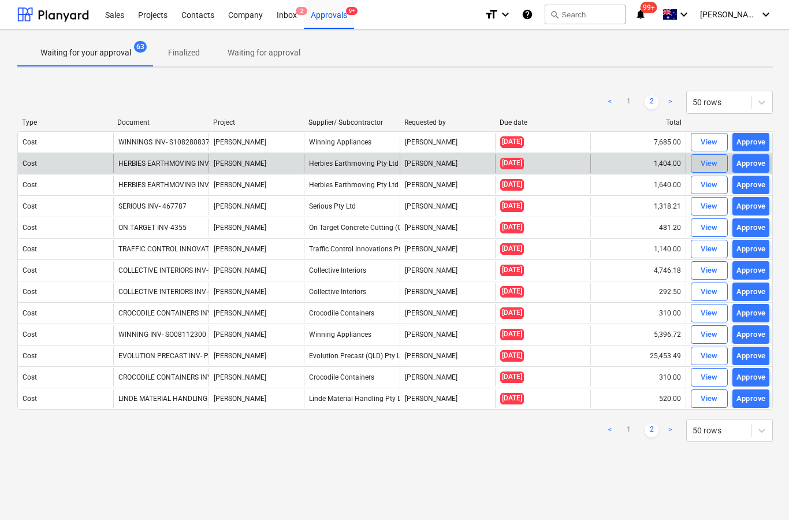
click at [713, 165] on div "View" at bounding box center [708, 163] width 17 height 13
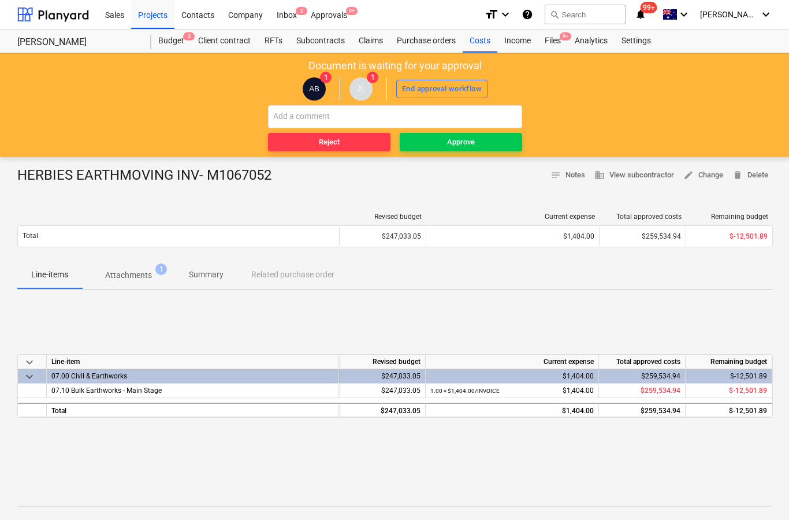
click at [147, 274] on p "Attachments" at bounding box center [128, 275] width 47 height 12
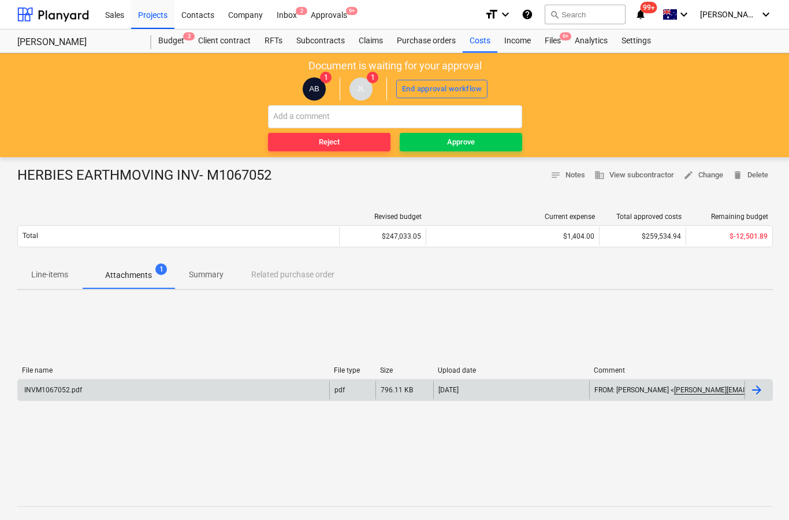
click at [760, 391] on div at bounding box center [756, 390] width 14 height 14
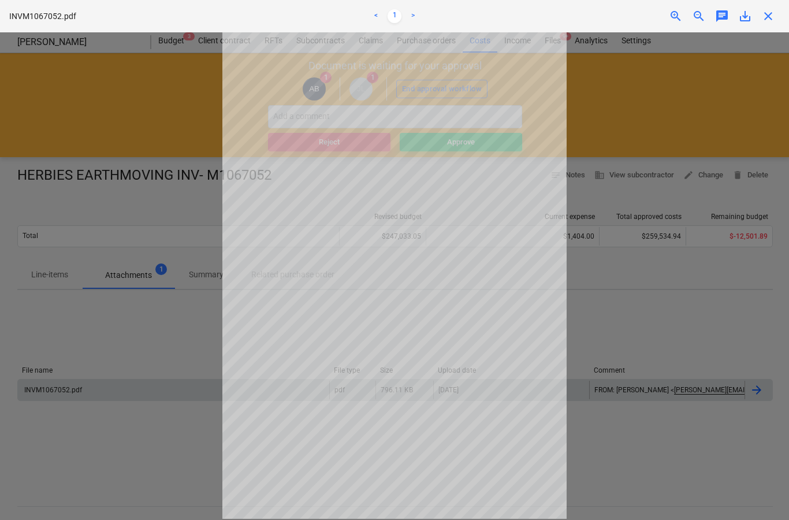
click at [771, 17] on span "close" at bounding box center [768, 16] width 14 height 14
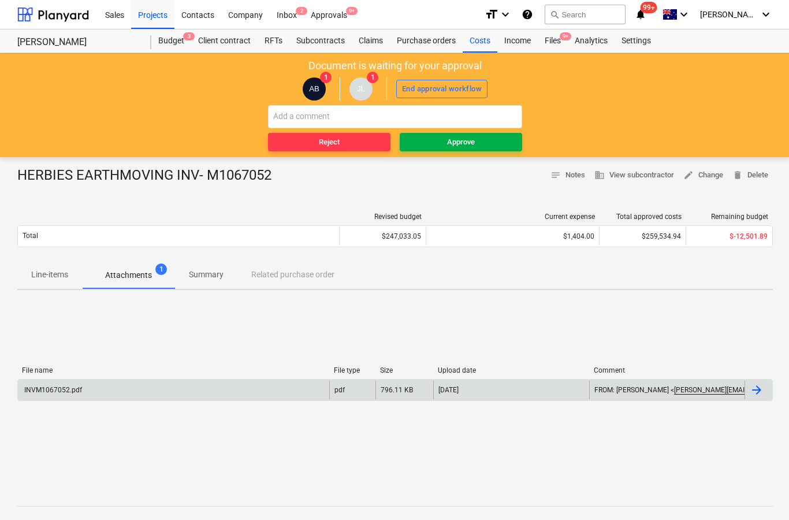
click at [493, 144] on span "Approve" at bounding box center [460, 142] width 113 height 13
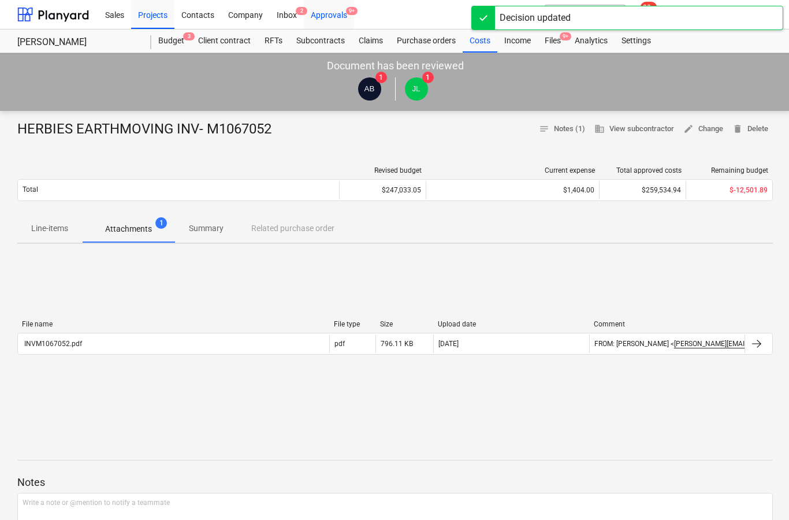
click at [346, 8] on div "Approvals 9+" at bounding box center [329, 13] width 50 height 29
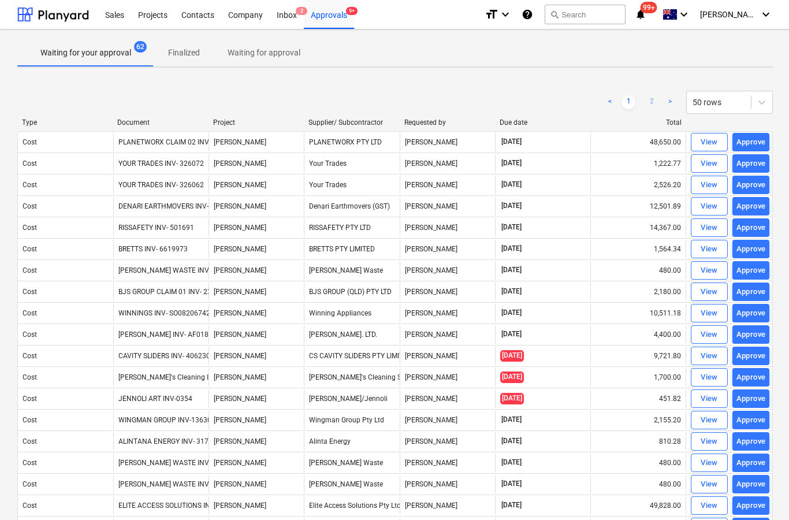
click at [654, 107] on link "2" at bounding box center [651, 102] width 14 height 14
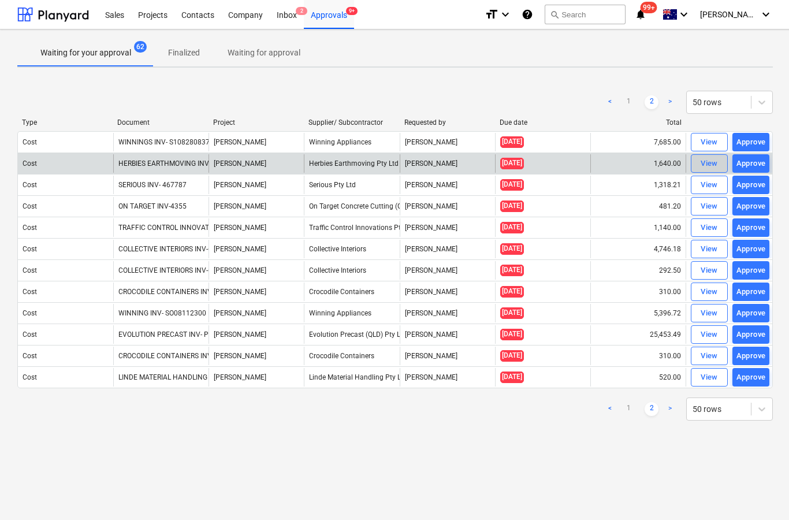
click at [704, 165] on div "View" at bounding box center [708, 163] width 17 height 13
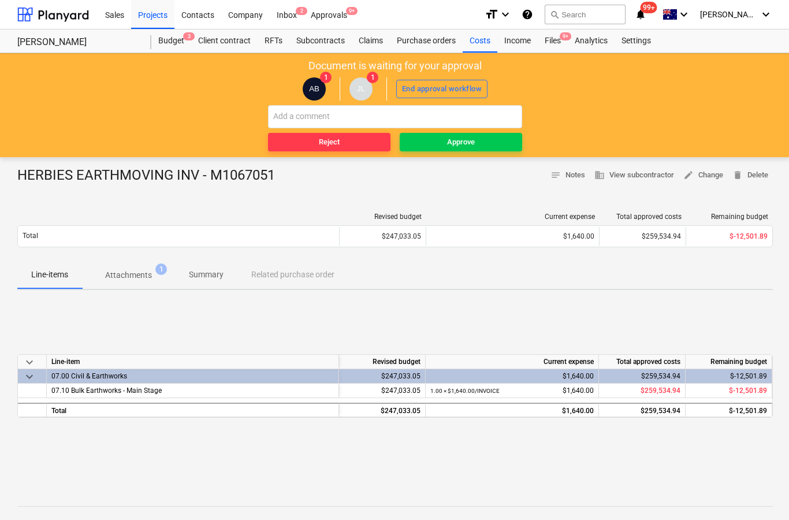
click at [134, 287] on button "Attachments 1" at bounding box center [128, 275] width 93 height 28
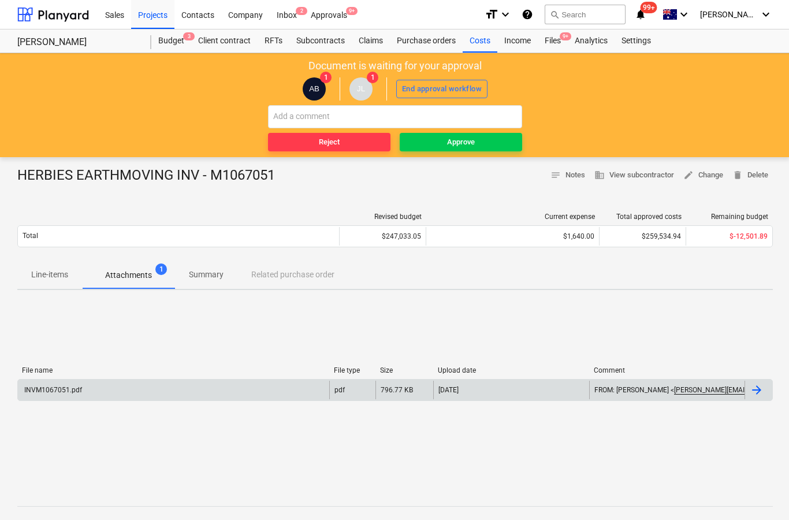
click at [756, 398] on div at bounding box center [758, 389] width 28 height 18
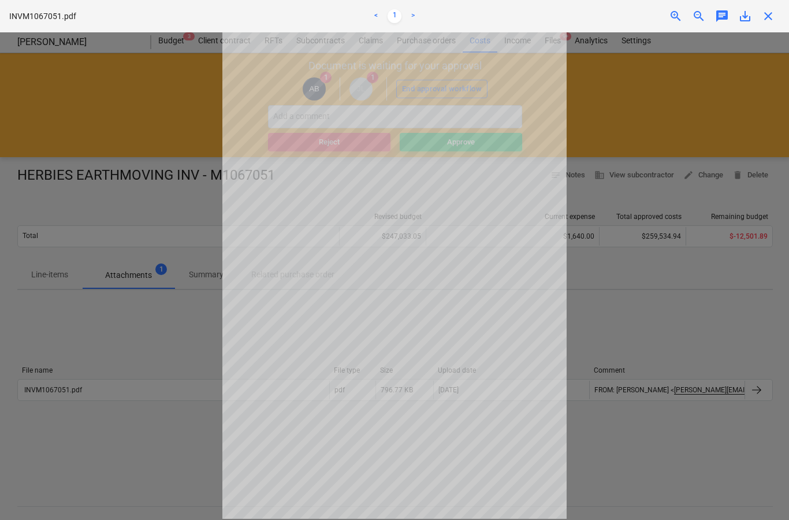
click at [766, 28] on div "INVM1067051.pdf < 1 > zoom_in zoom_out chat 0 save_alt close" at bounding box center [394, 16] width 789 height 32
click at [751, 20] on span "save_alt" at bounding box center [745, 16] width 14 height 14
click at [767, 18] on span "close" at bounding box center [768, 16] width 14 height 14
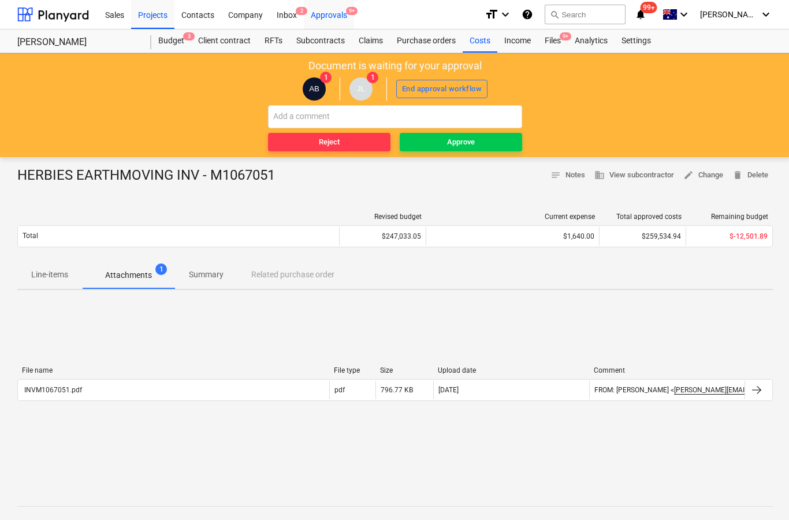
click at [342, 24] on div "Approvals 9+" at bounding box center [329, 13] width 50 height 29
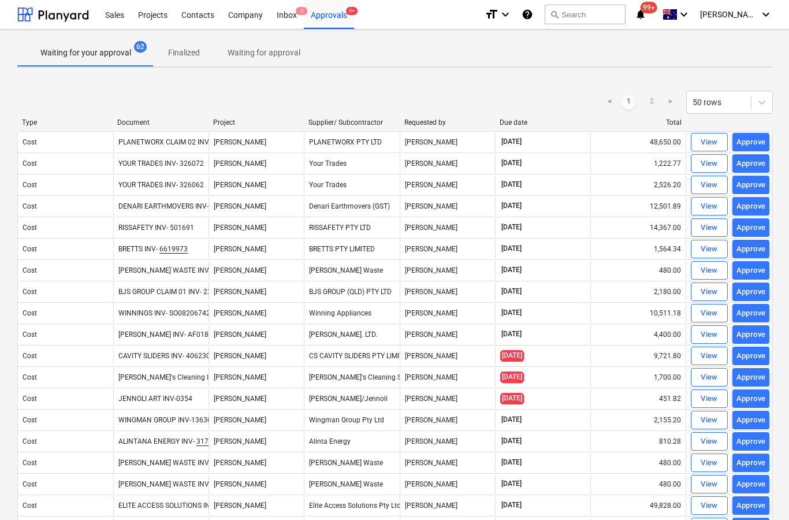
click at [656, 103] on link "2" at bounding box center [651, 102] width 14 height 14
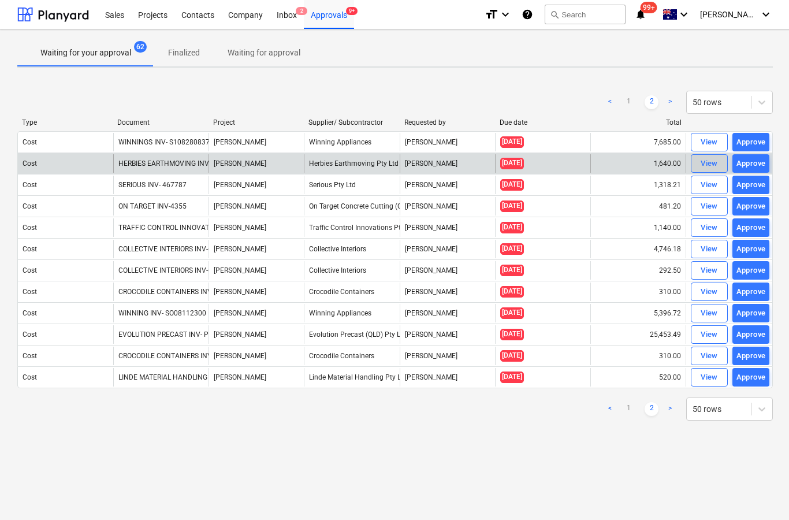
click at [709, 159] on div "View" at bounding box center [708, 163] width 17 height 13
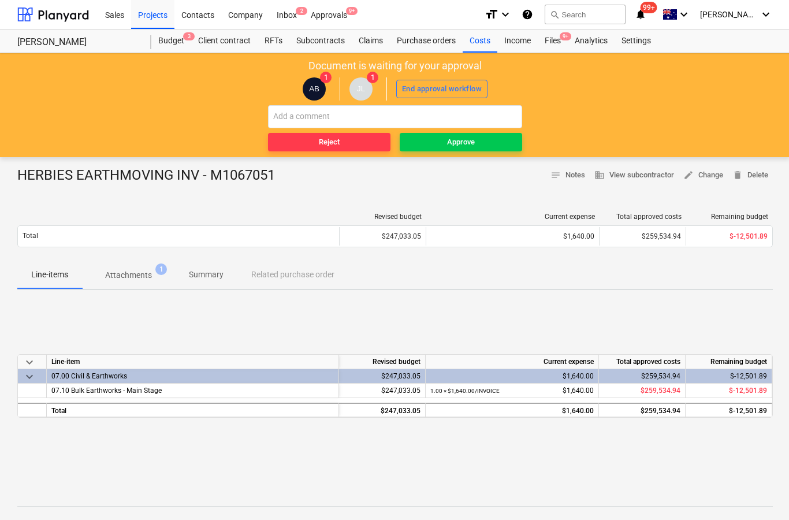
click at [144, 283] on span "Attachments 1" at bounding box center [128, 274] width 93 height 21
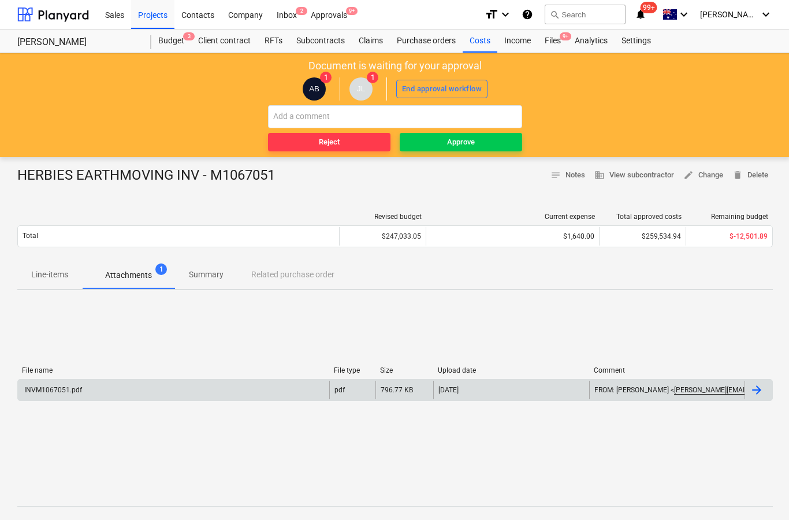
click at [753, 397] on div at bounding box center [758, 389] width 28 height 18
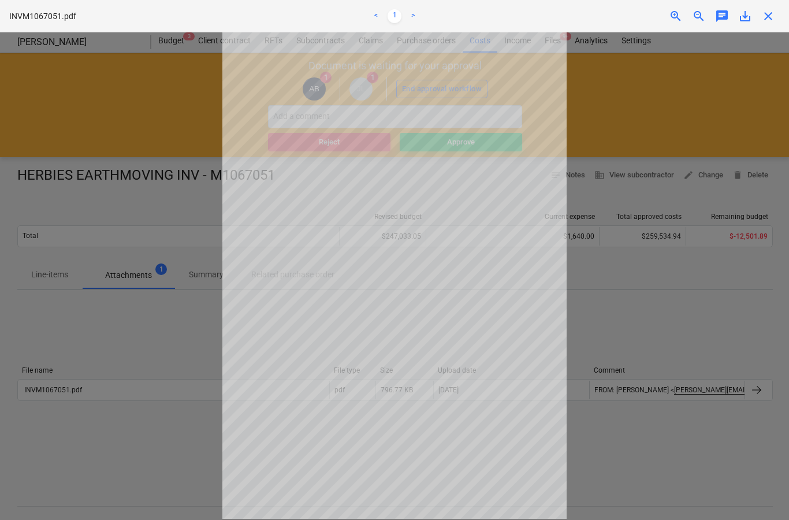
click at [781, 13] on div "INVM1067051.pdf < 1 > zoom_in zoom_out chat 0 save_alt close" at bounding box center [394, 16] width 789 height 32
click at [771, 13] on span "close" at bounding box center [768, 16] width 14 height 14
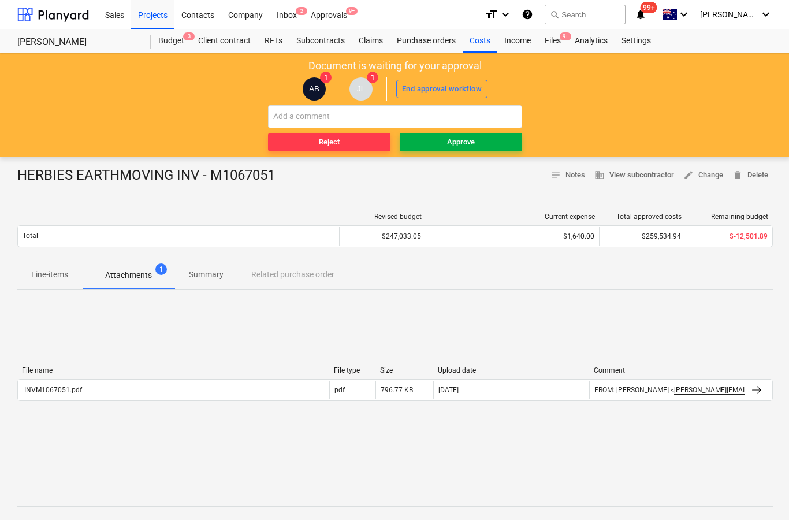
click at [505, 139] on span "Approve" at bounding box center [460, 142] width 113 height 13
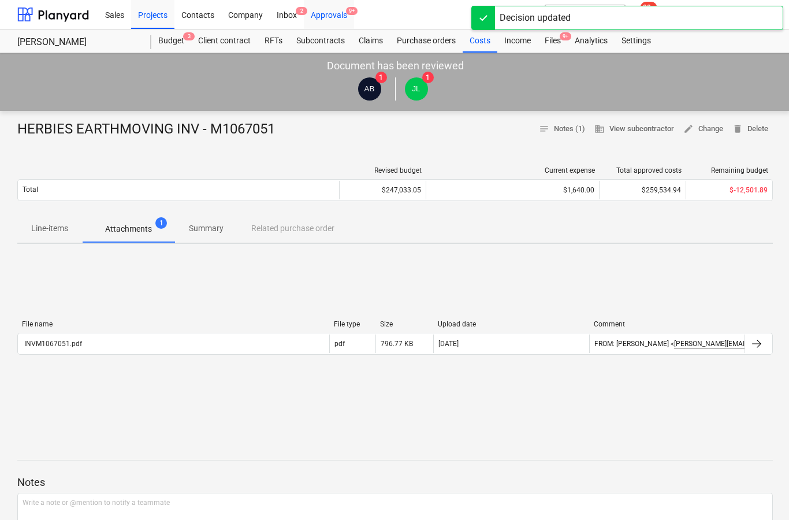
click at [337, 24] on div "Approvals 9+" at bounding box center [329, 13] width 50 height 29
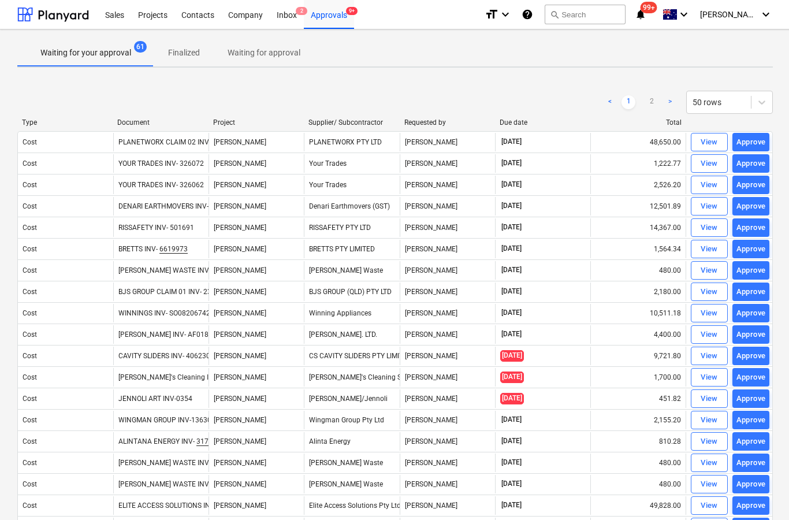
click at [673, 103] on link ">" at bounding box center [670, 102] width 14 height 14
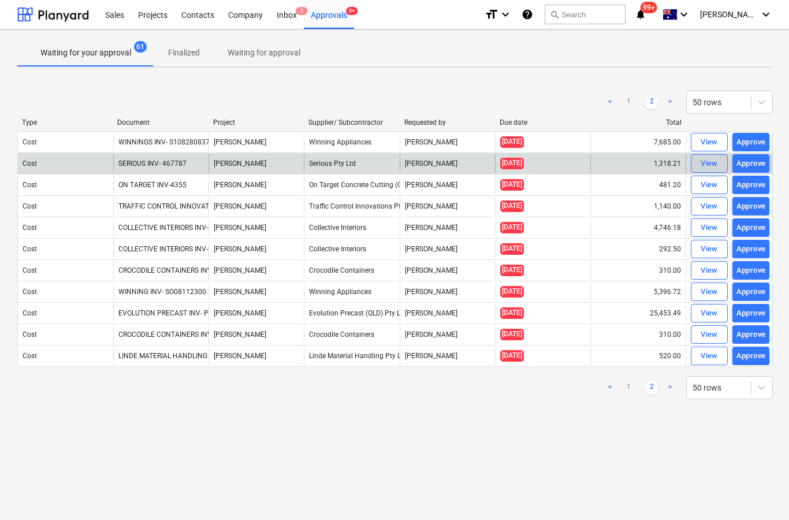
click at [709, 163] on div "View" at bounding box center [708, 163] width 17 height 13
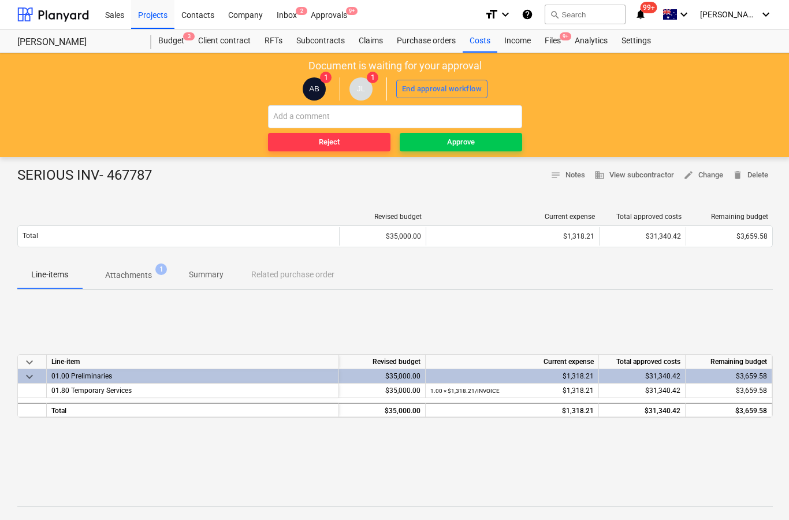
click at [139, 276] on p "Attachments" at bounding box center [128, 275] width 47 height 12
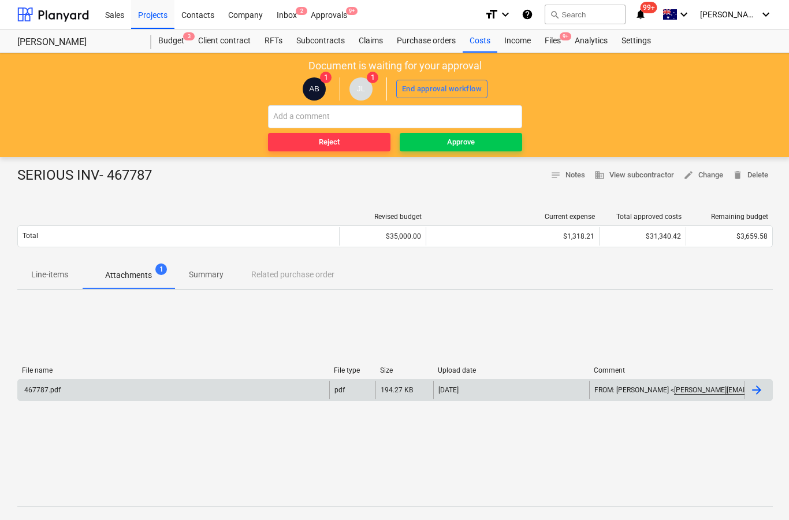
click at [759, 388] on div at bounding box center [756, 390] width 14 height 14
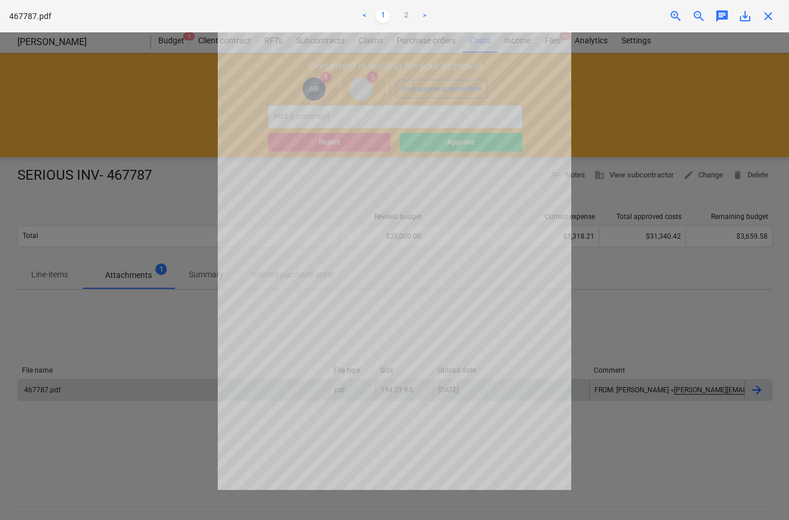
click at [773, 18] on span "close" at bounding box center [768, 16] width 14 height 14
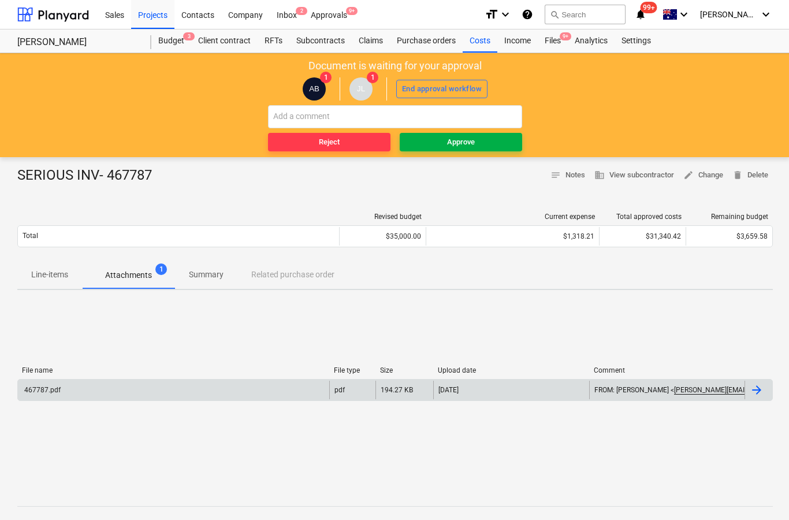
click at [488, 144] on span "Approve" at bounding box center [460, 142] width 113 height 13
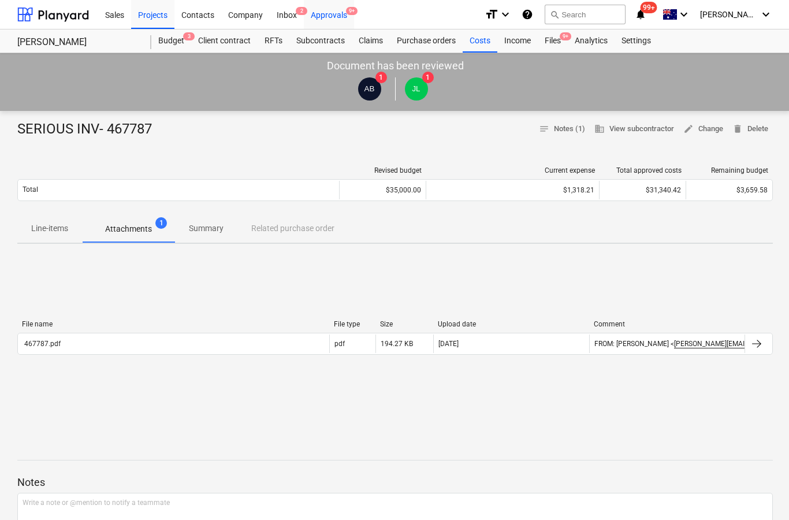
click at [347, 13] on span "9+" at bounding box center [352, 11] width 12 height 8
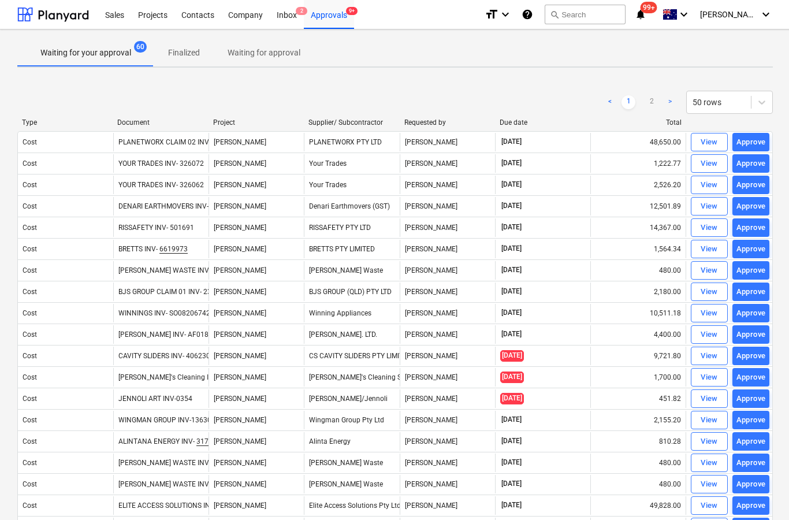
click at [669, 104] on link ">" at bounding box center [670, 102] width 14 height 14
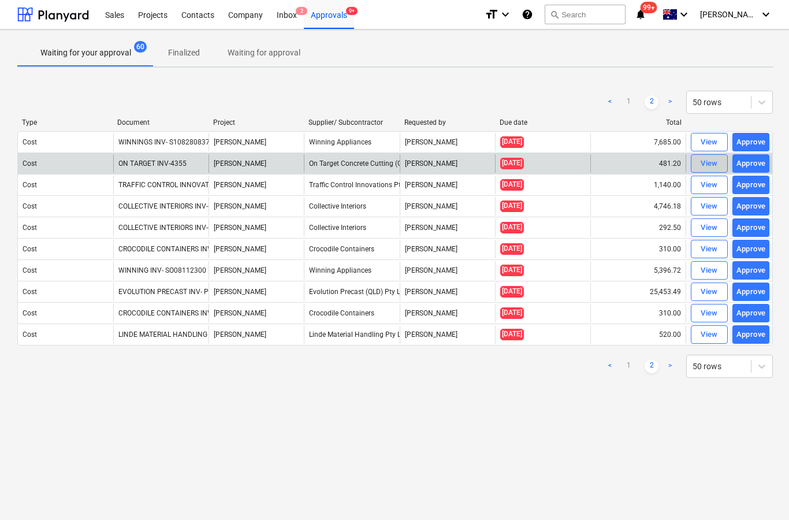
click at [707, 168] on div "View" at bounding box center [708, 163] width 17 height 13
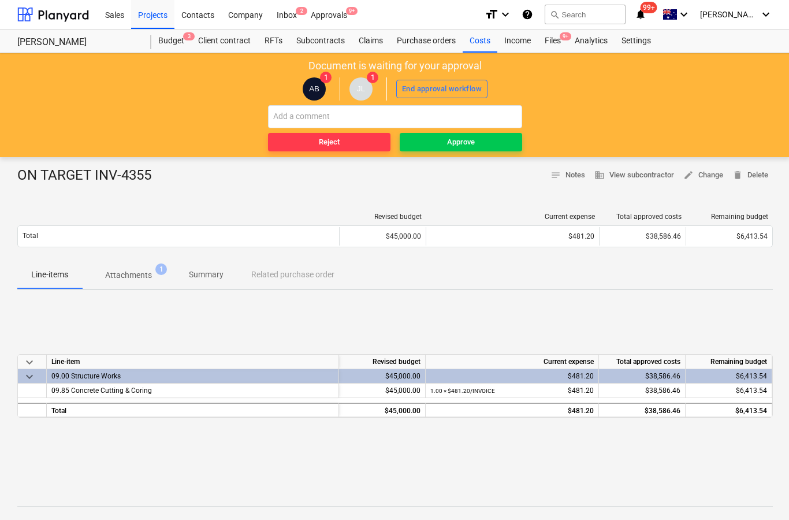
click at [128, 178] on div "ON TARGET INV-4355" at bounding box center [88, 175] width 143 height 18
click at [136, 278] on p "Attachments" at bounding box center [128, 275] width 47 height 12
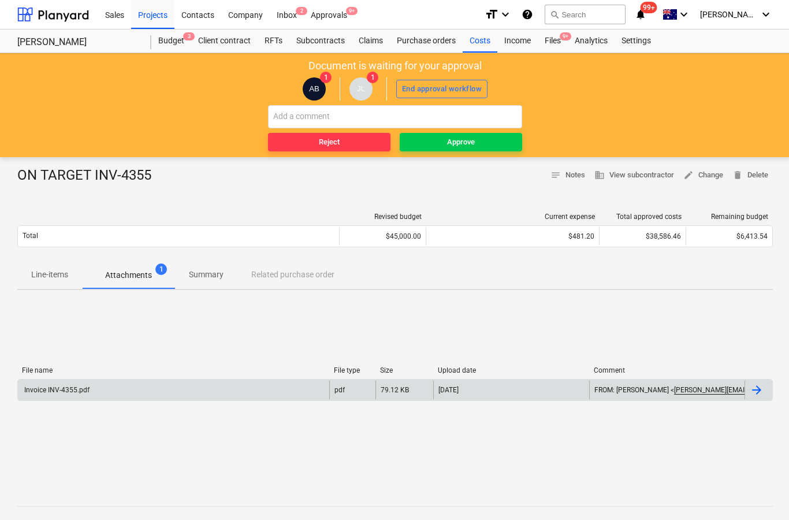
click at [760, 386] on div at bounding box center [756, 390] width 14 height 14
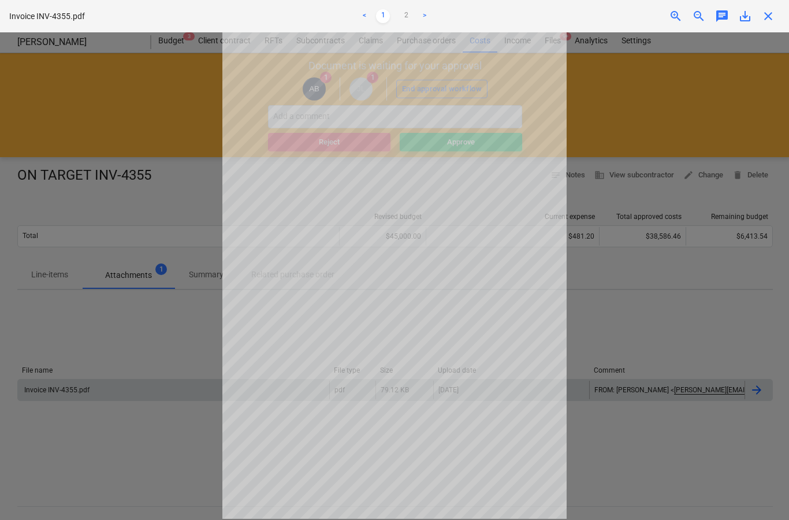
click at [774, 19] on span "close" at bounding box center [768, 16] width 14 height 14
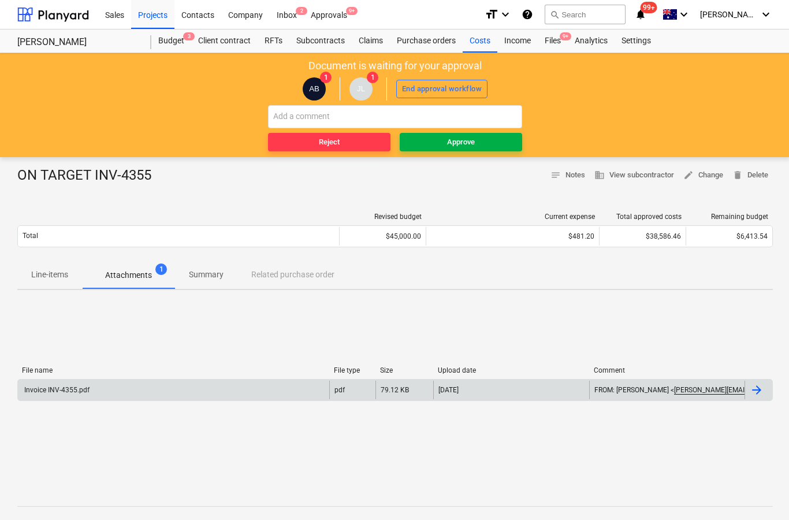
click at [508, 148] on button "Approve" at bounding box center [460, 142] width 122 height 18
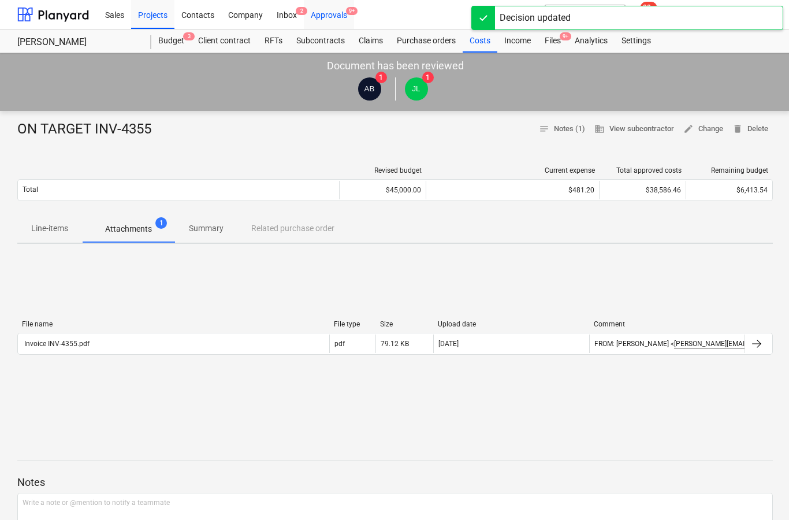
click at [332, 23] on div "Approvals 9+" at bounding box center [329, 13] width 50 height 29
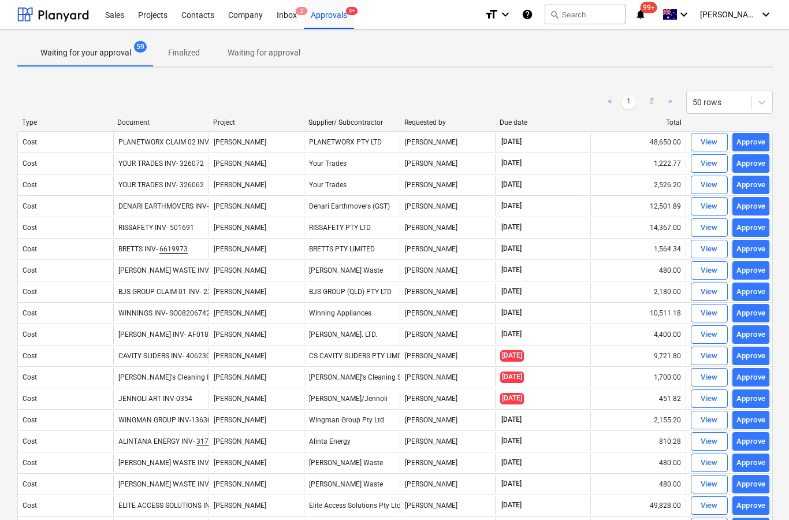
click at [663, 107] on link ">" at bounding box center [670, 102] width 14 height 14
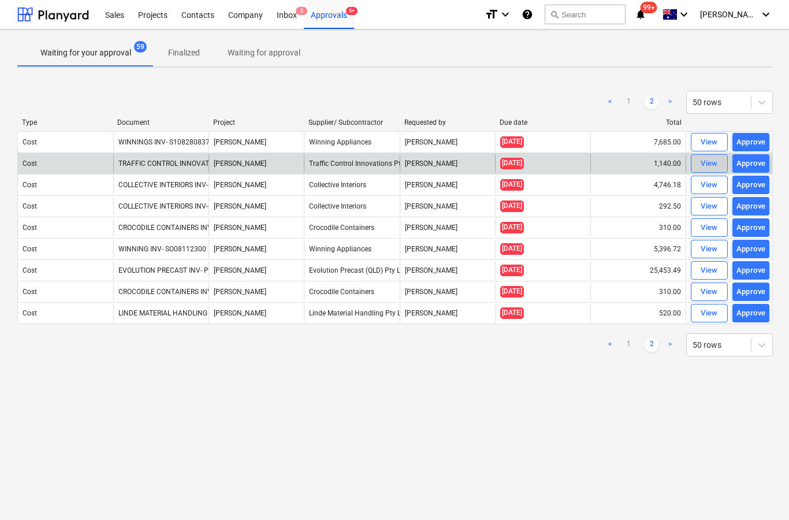
click at [703, 165] on div "View" at bounding box center [708, 163] width 17 height 13
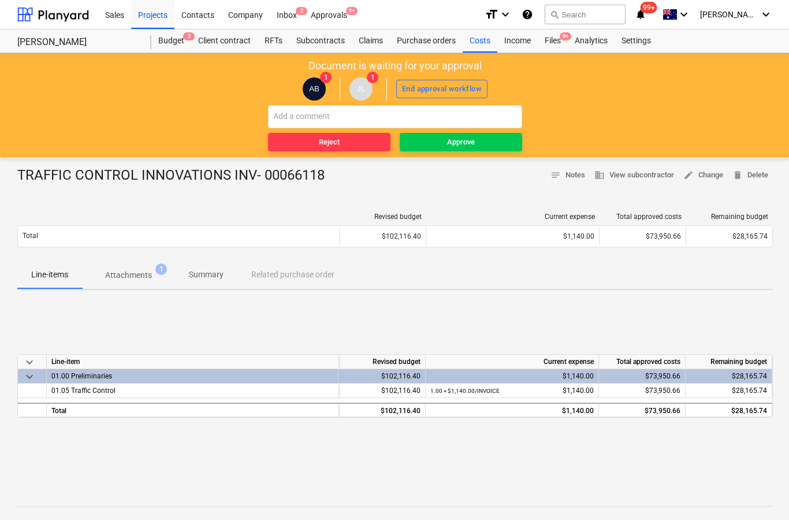
click at [132, 281] on span "Attachments 1" at bounding box center [128, 274] width 93 height 21
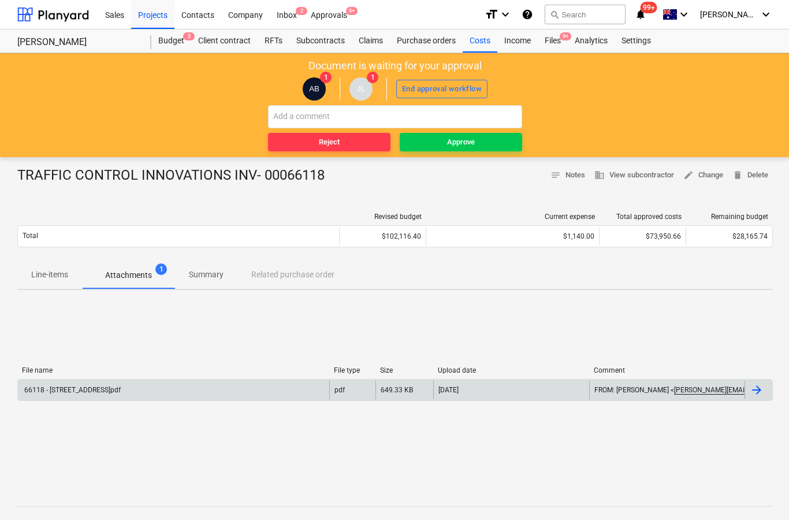
click at [765, 386] on div at bounding box center [758, 389] width 28 height 18
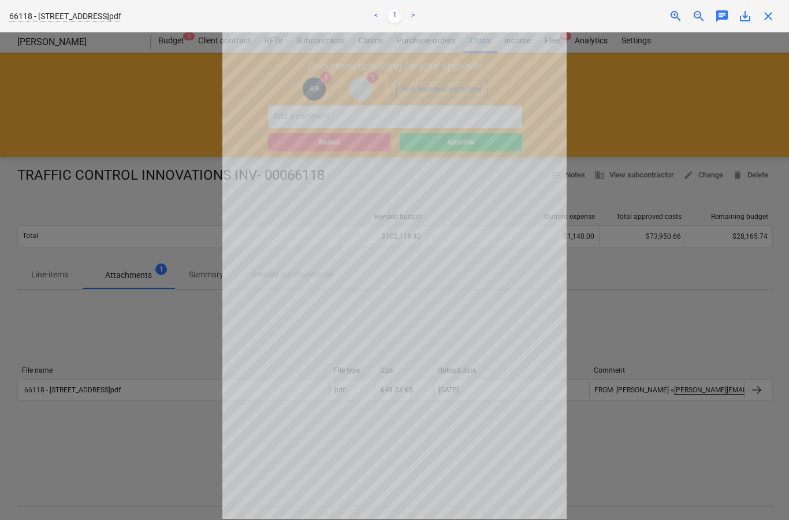
click at [771, 17] on span "close" at bounding box center [768, 16] width 14 height 14
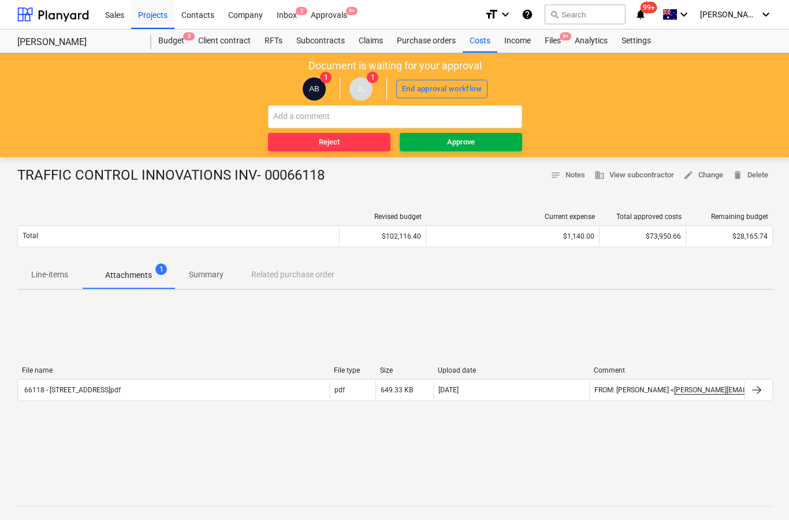
click at [496, 147] on span "Approve" at bounding box center [460, 142] width 113 height 13
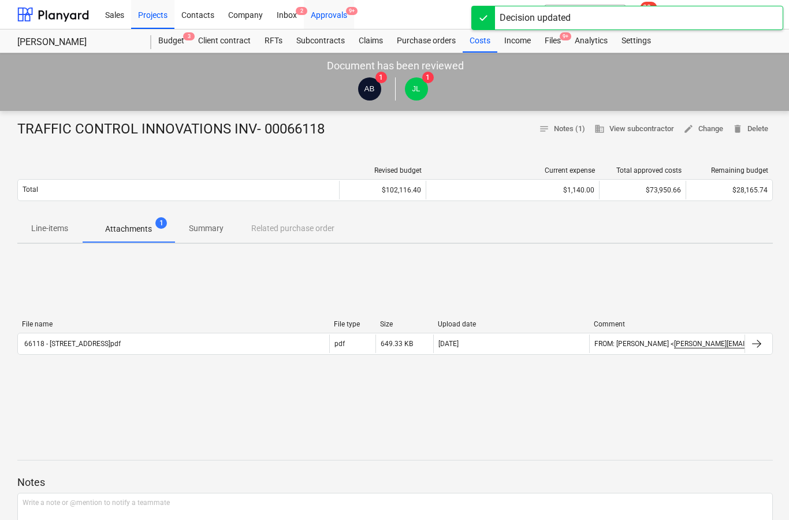
click at [350, 17] on div "Approvals 9+" at bounding box center [329, 13] width 50 height 29
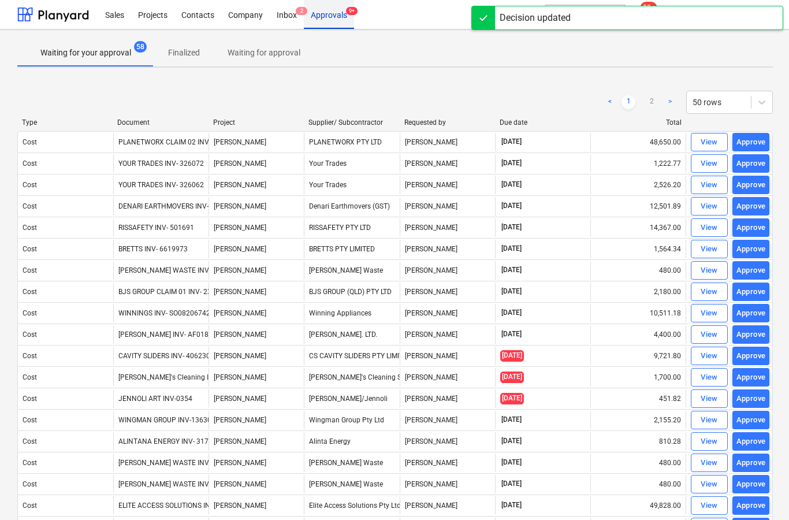
click at [664, 99] on link ">" at bounding box center [670, 102] width 14 height 14
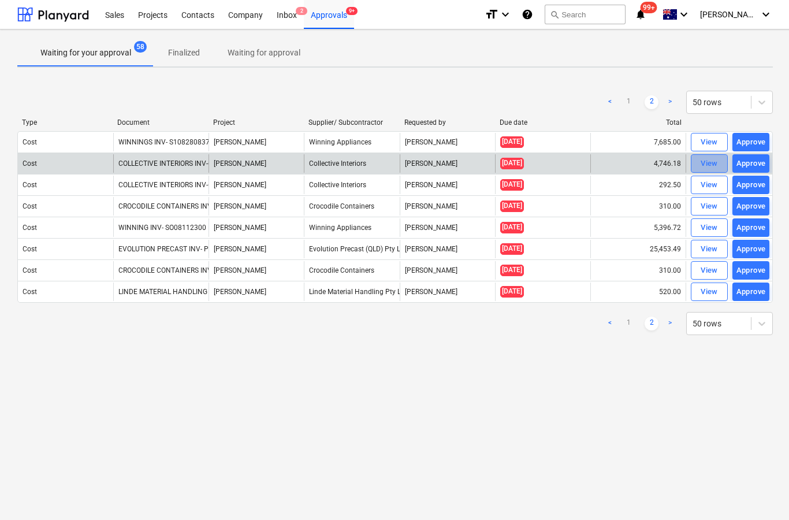
click at [712, 161] on div "View" at bounding box center [708, 163] width 17 height 13
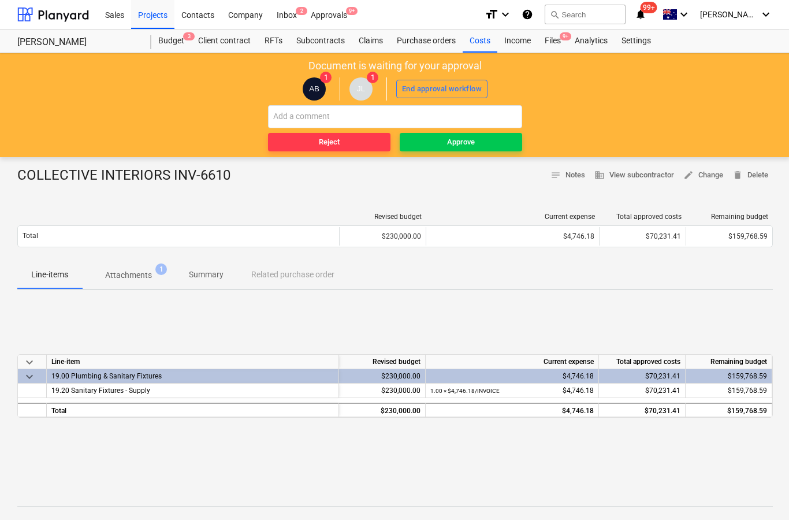
click at [142, 274] on p "Attachments" at bounding box center [128, 275] width 47 height 12
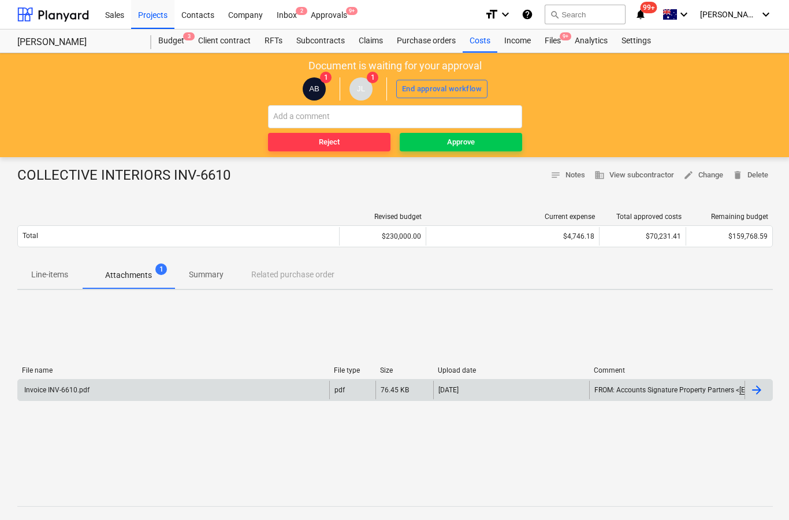
click at [760, 386] on div at bounding box center [756, 390] width 14 height 14
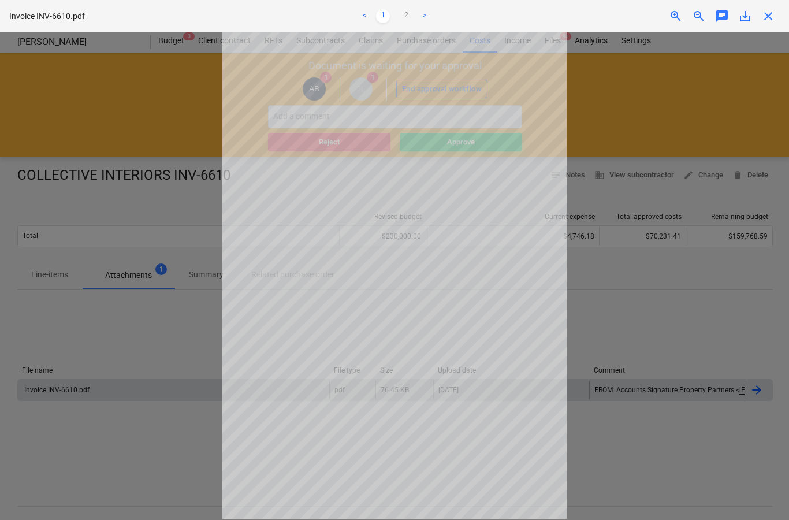
click at [766, 22] on span "close" at bounding box center [768, 16] width 14 height 14
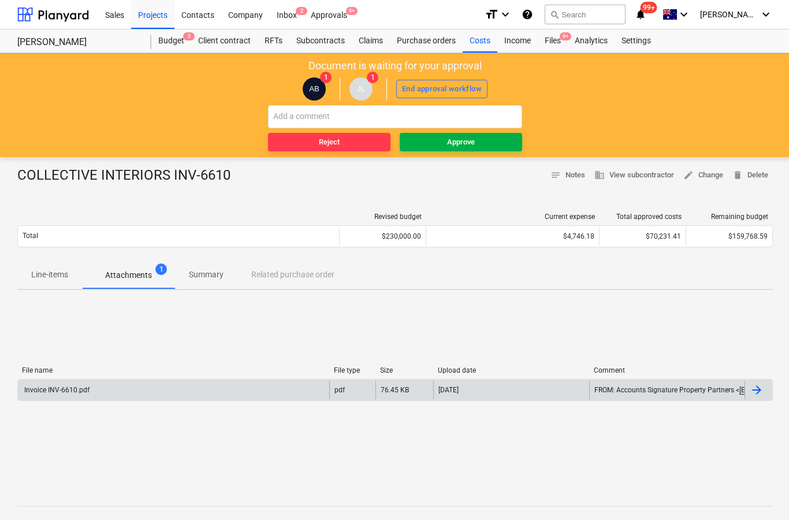
click at [491, 144] on span "Approve" at bounding box center [460, 142] width 113 height 13
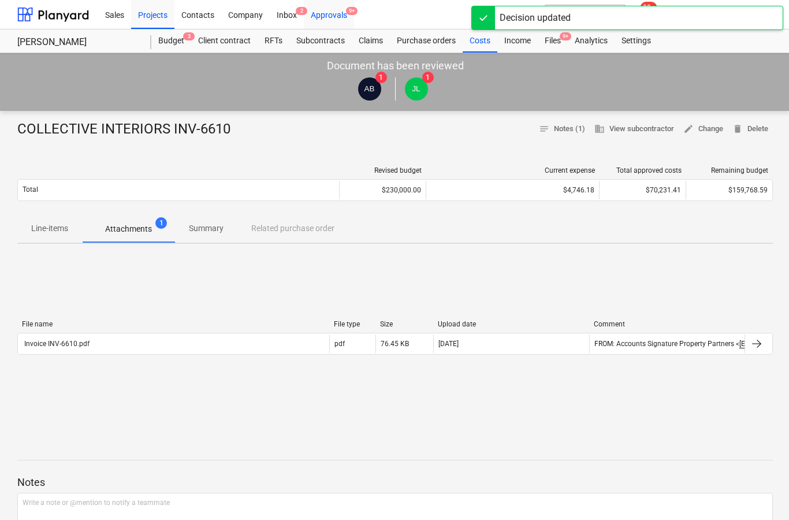
click at [329, 18] on div "Approvals 9+" at bounding box center [329, 13] width 50 height 29
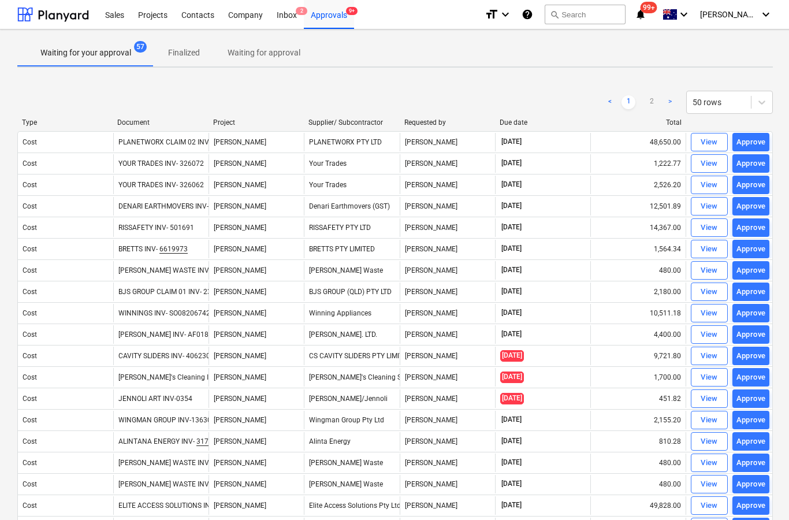
click at [669, 106] on link ">" at bounding box center [670, 102] width 14 height 14
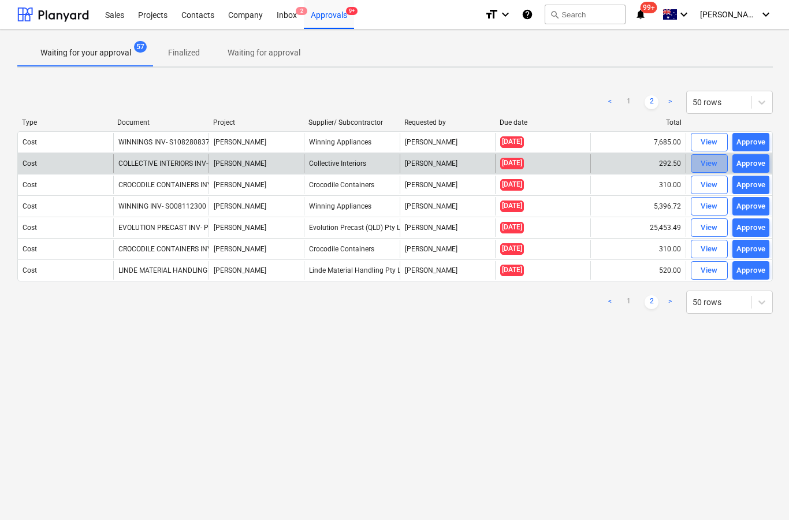
click at [715, 163] on div "View" at bounding box center [708, 163] width 17 height 13
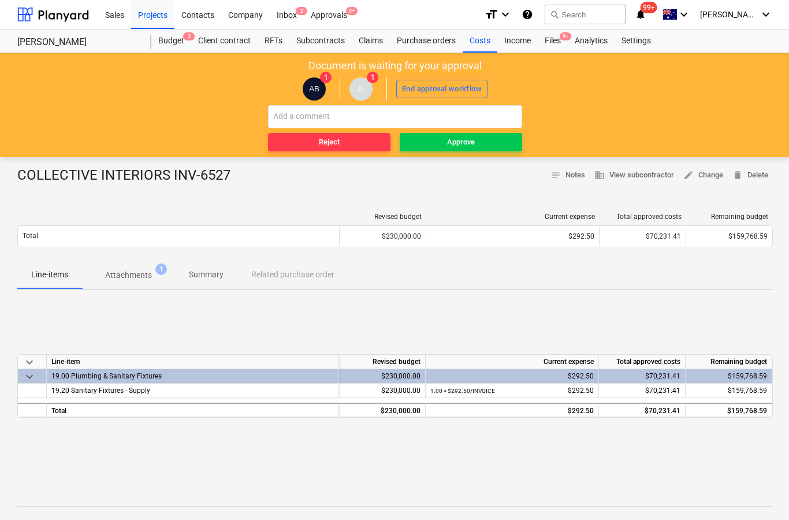
click at [128, 285] on button "Attachments 1" at bounding box center [128, 275] width 93 height 28
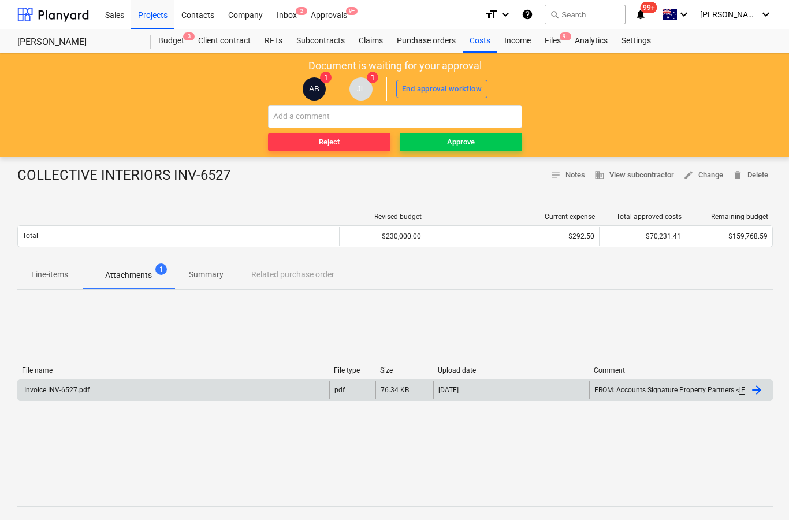
click at [757, 383] on div at bounding box center [756, 390] width 14 height 14
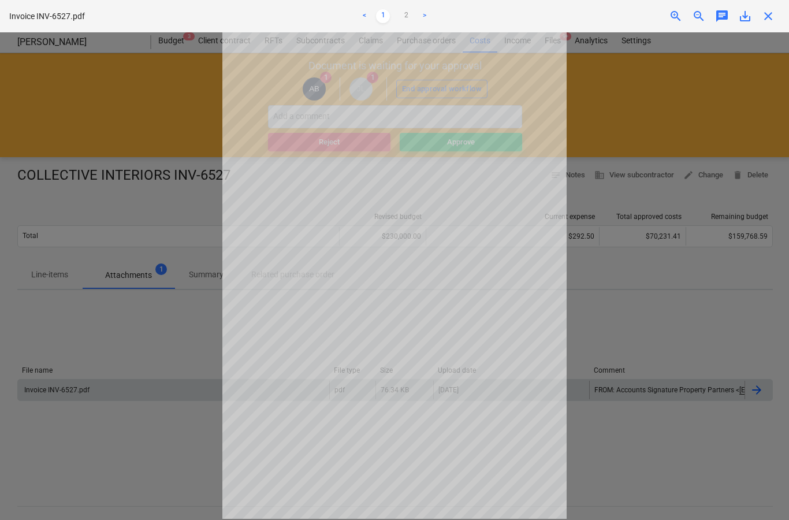
click at [765, 21] on span "close" at bounding box center [768, 16] width 14 height 14
